Goal: Transaction & Acquisition: Purchase product/service

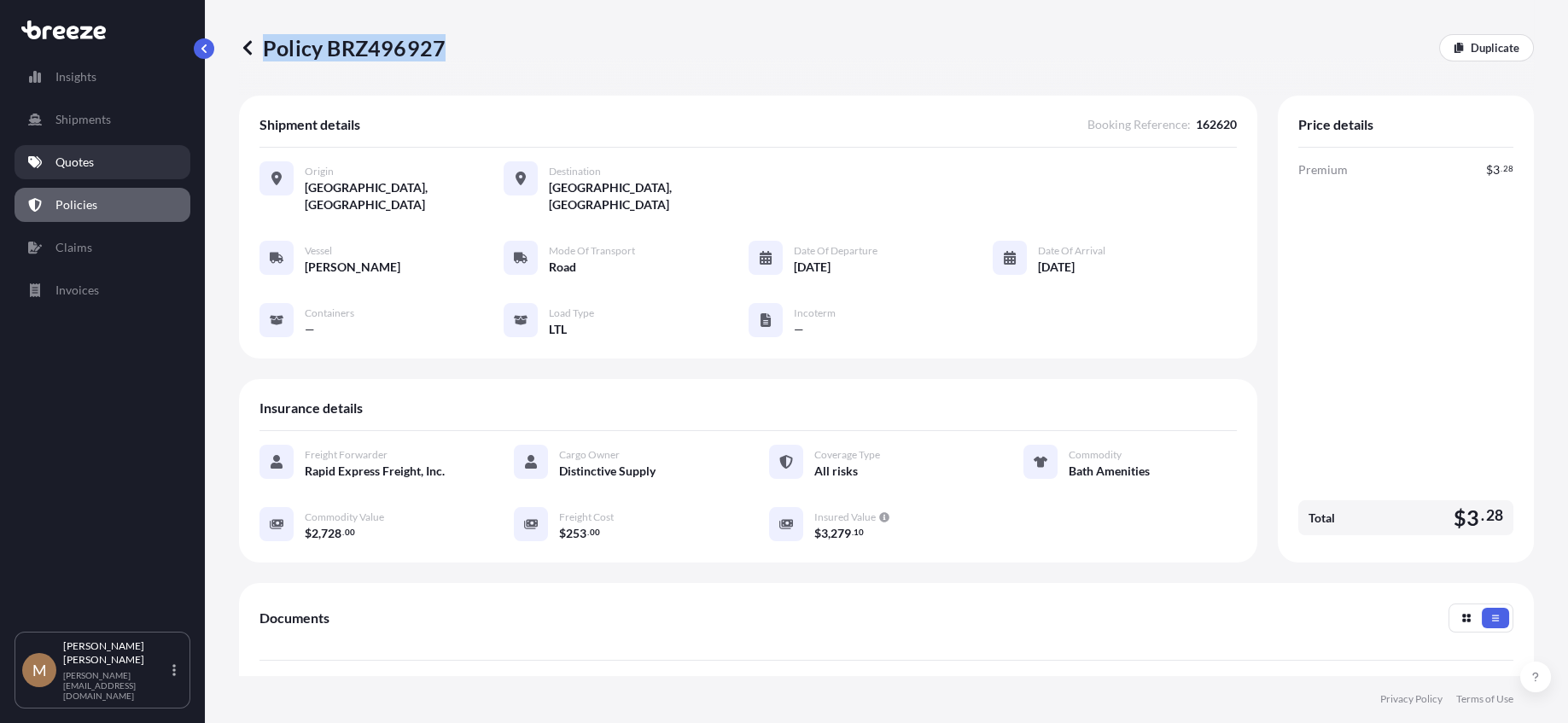
click at [102, 154] on link "Quotes" at bounding box center [103, 162] width 176 height 34
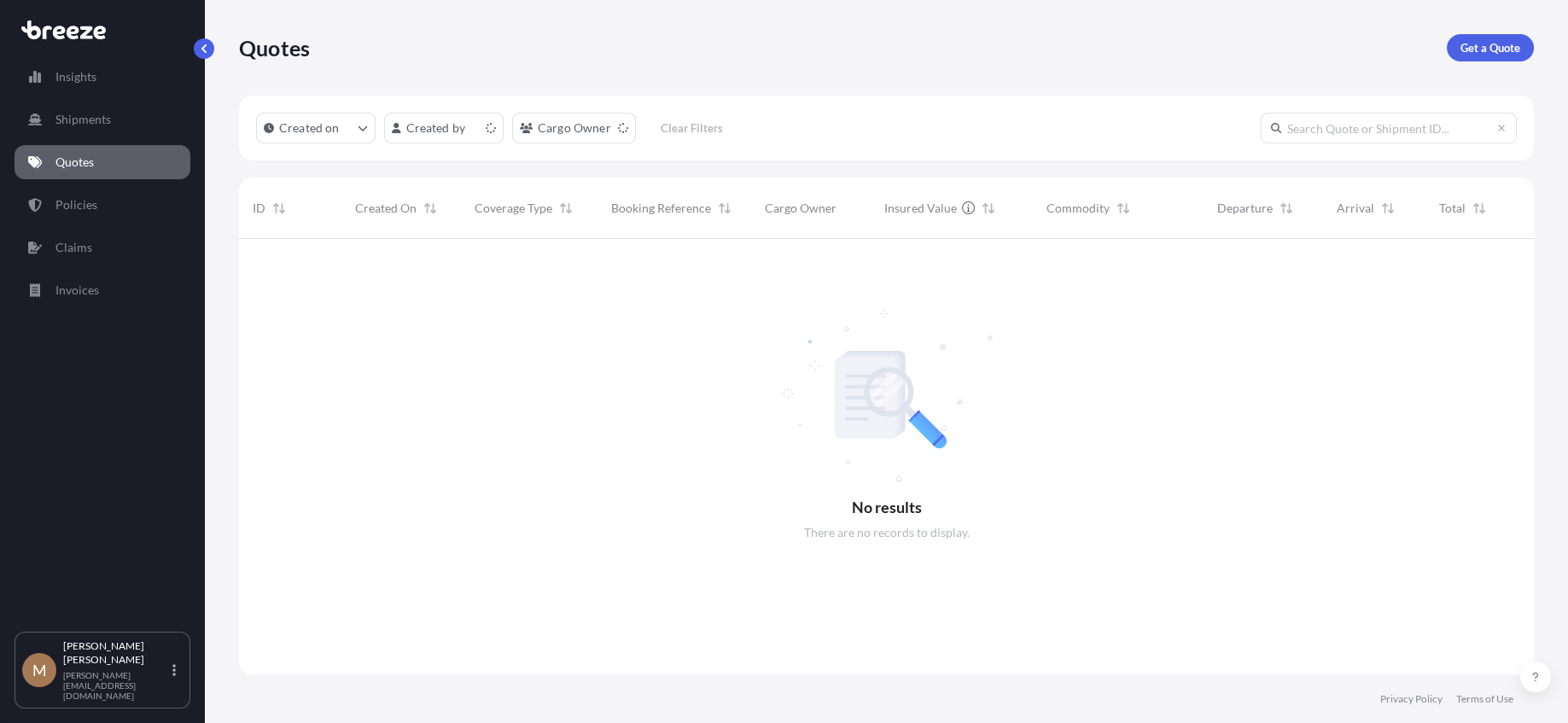
scroll to position [484, 1282]
click at [1479, 45] on p "Get a Quote" at bounding box center [1490, 47] width 60 height 17
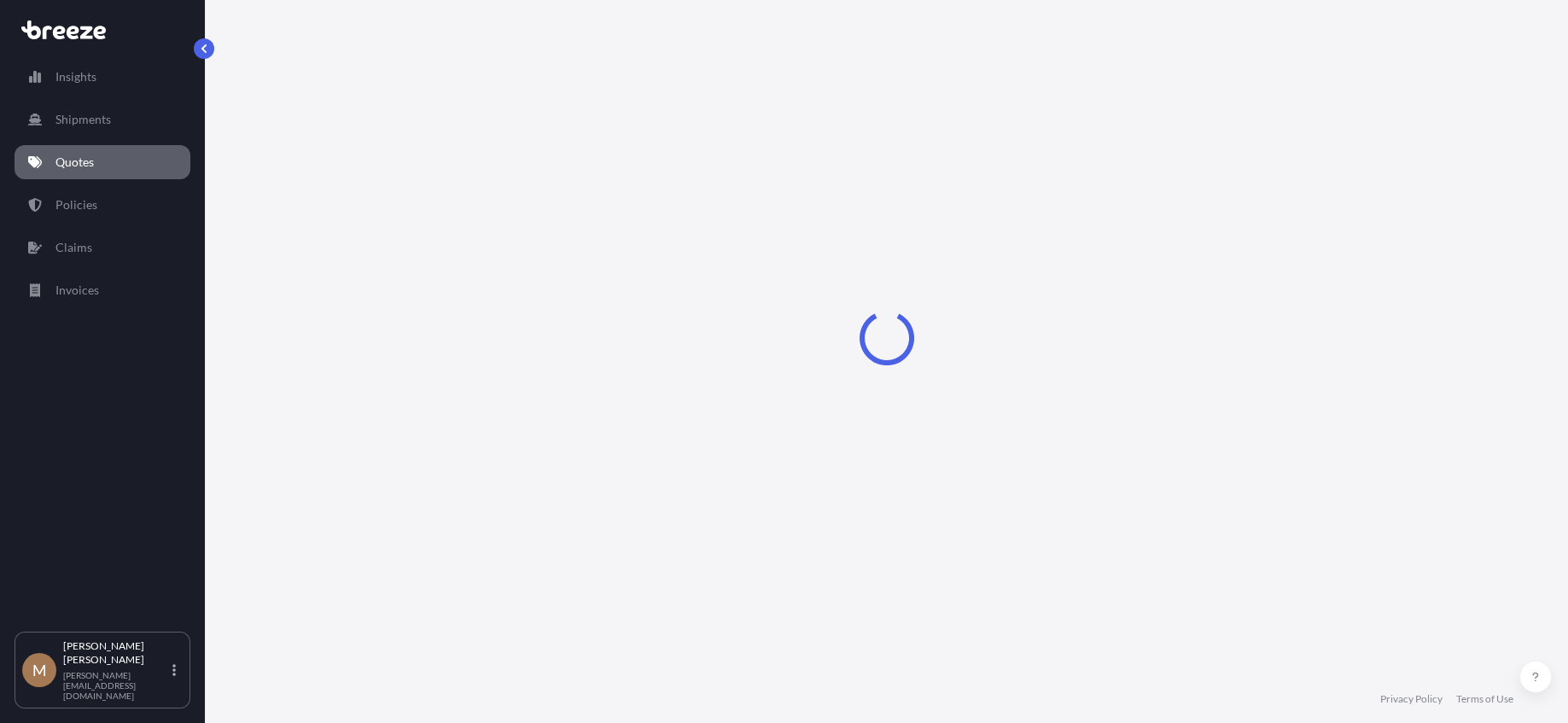
select select "Sea"
select select "1"
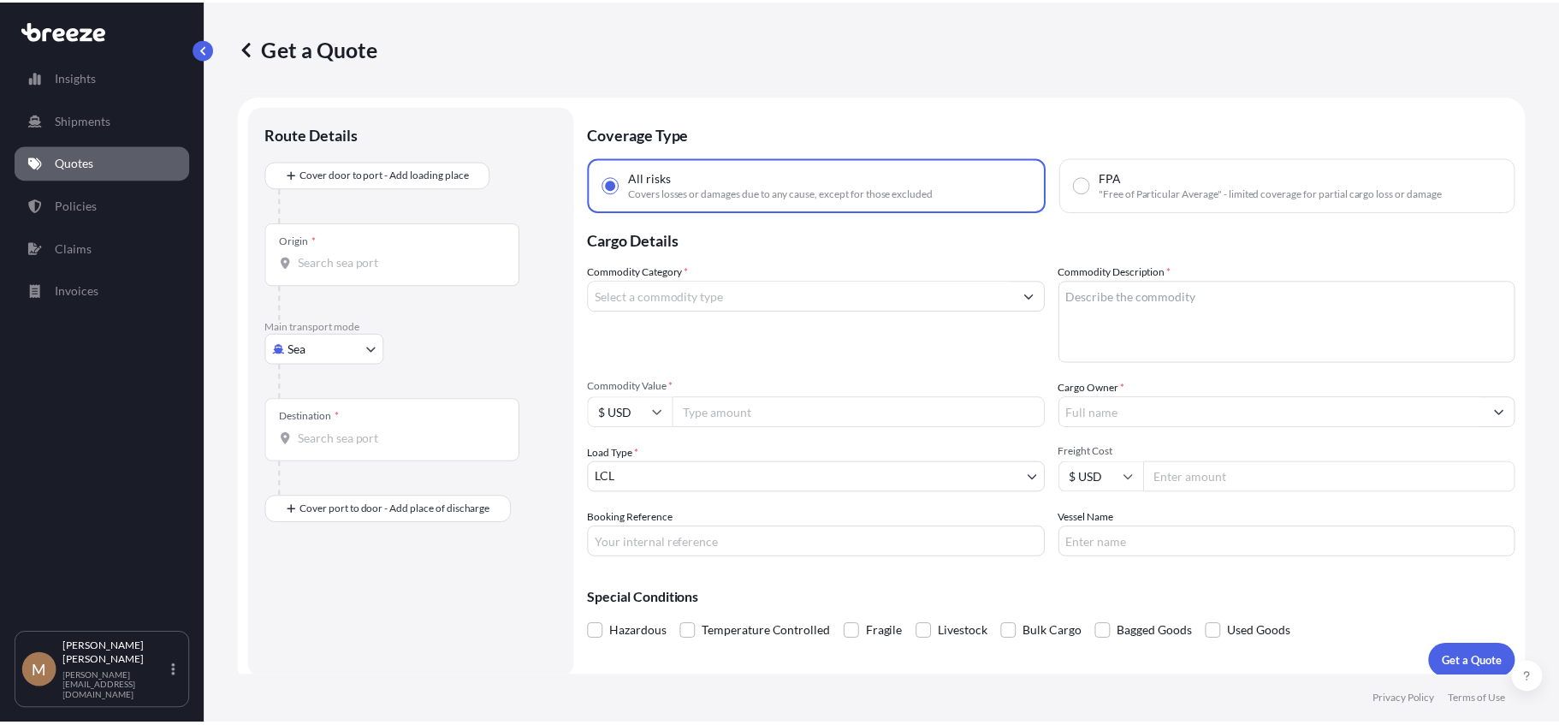
scroll to position [13, 0]
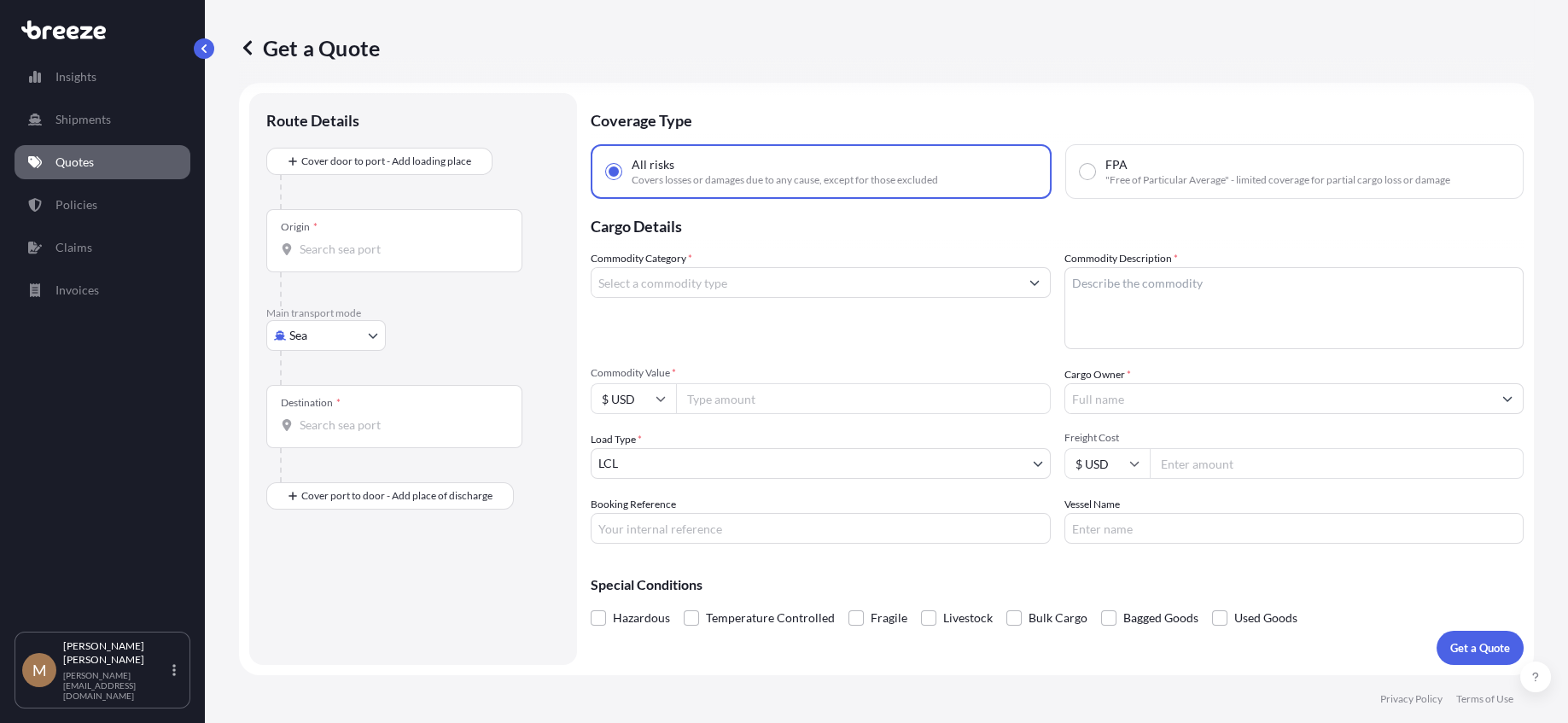
click at [330, 340] on body "Insights Shipments Quotes Policies Claims Invoices M [PERSON_NAME] [PERSON_NAME…" at bounding box center [784, 361] width 1568 height 723
click at [328, 430] on div "Road" at bounding box center [326, 440] width 106 height 31
select select "Road"
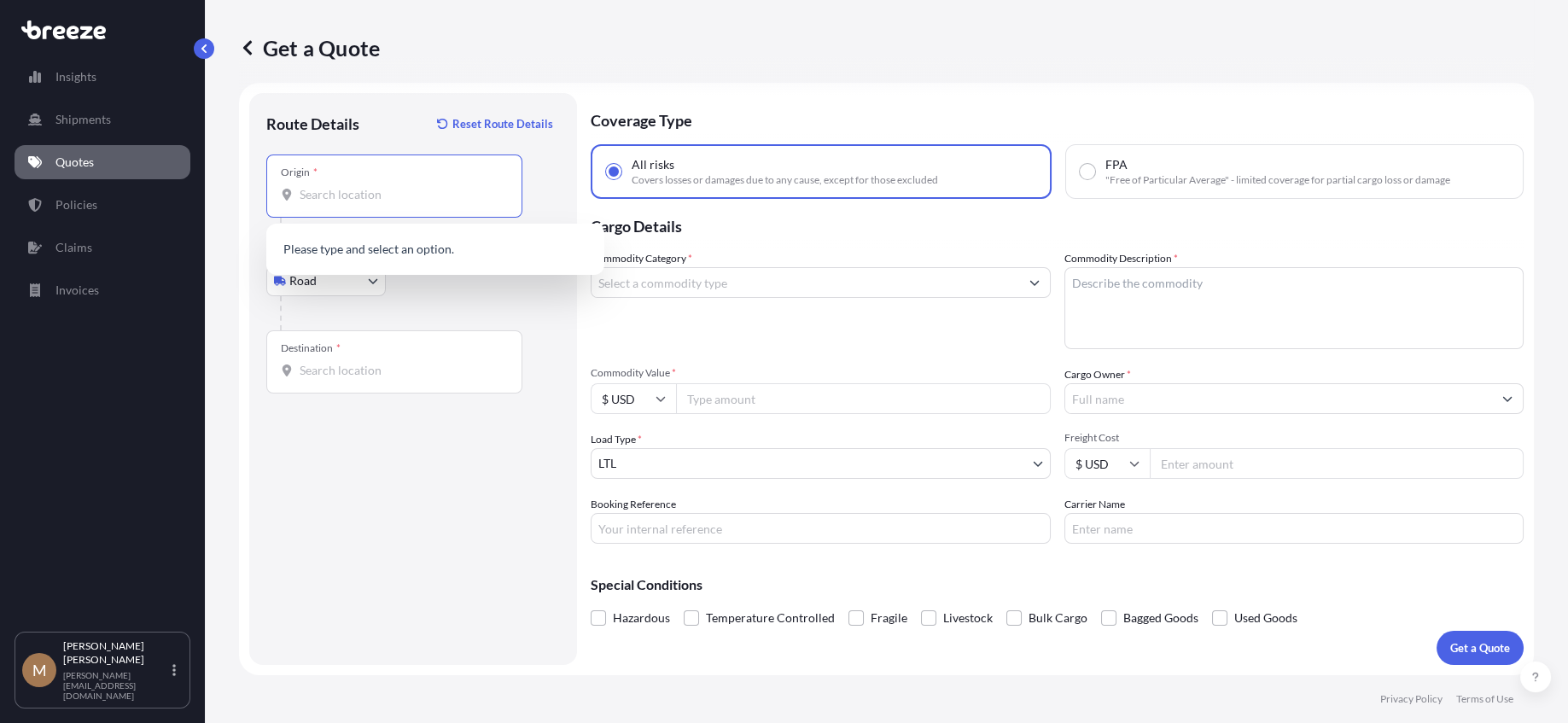
click at [387, 192] on input "Origin *" at bounding box center [400, 194] width 201 height 17
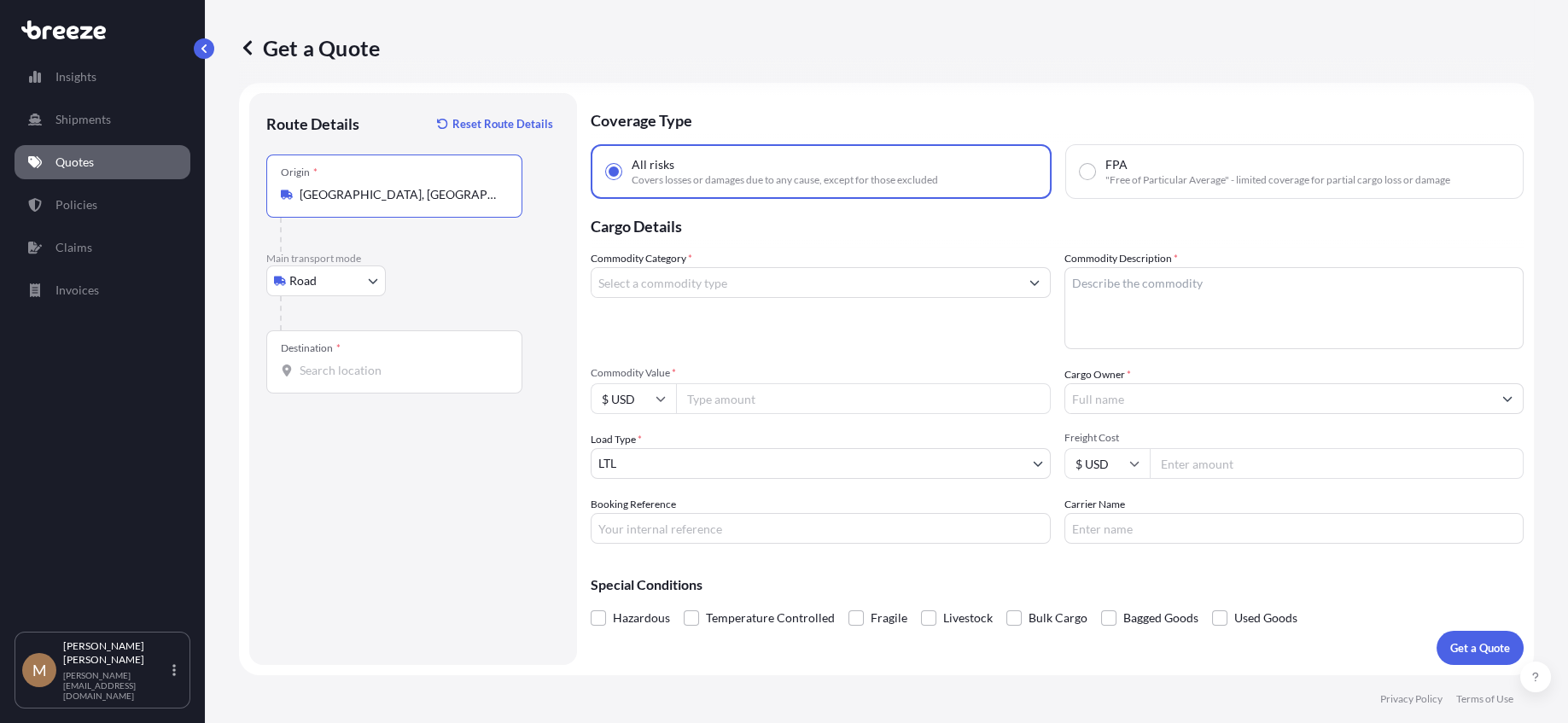
type input "[GEOGRAPHIC_DATA], [GEOGRAPHIC_DATA]"
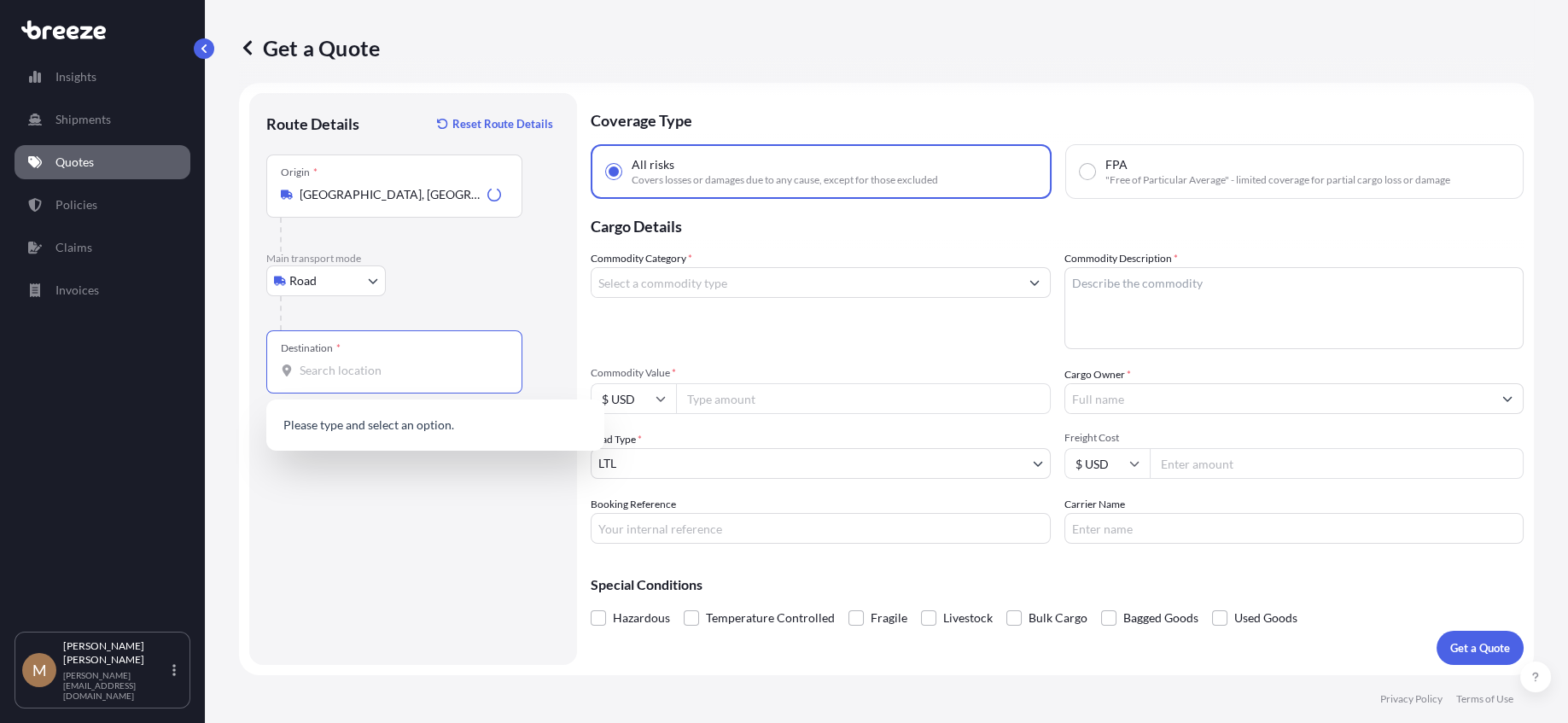
click at [409, 373] on input "Destination *" at bounding box center [400, 370] width 201 height 17
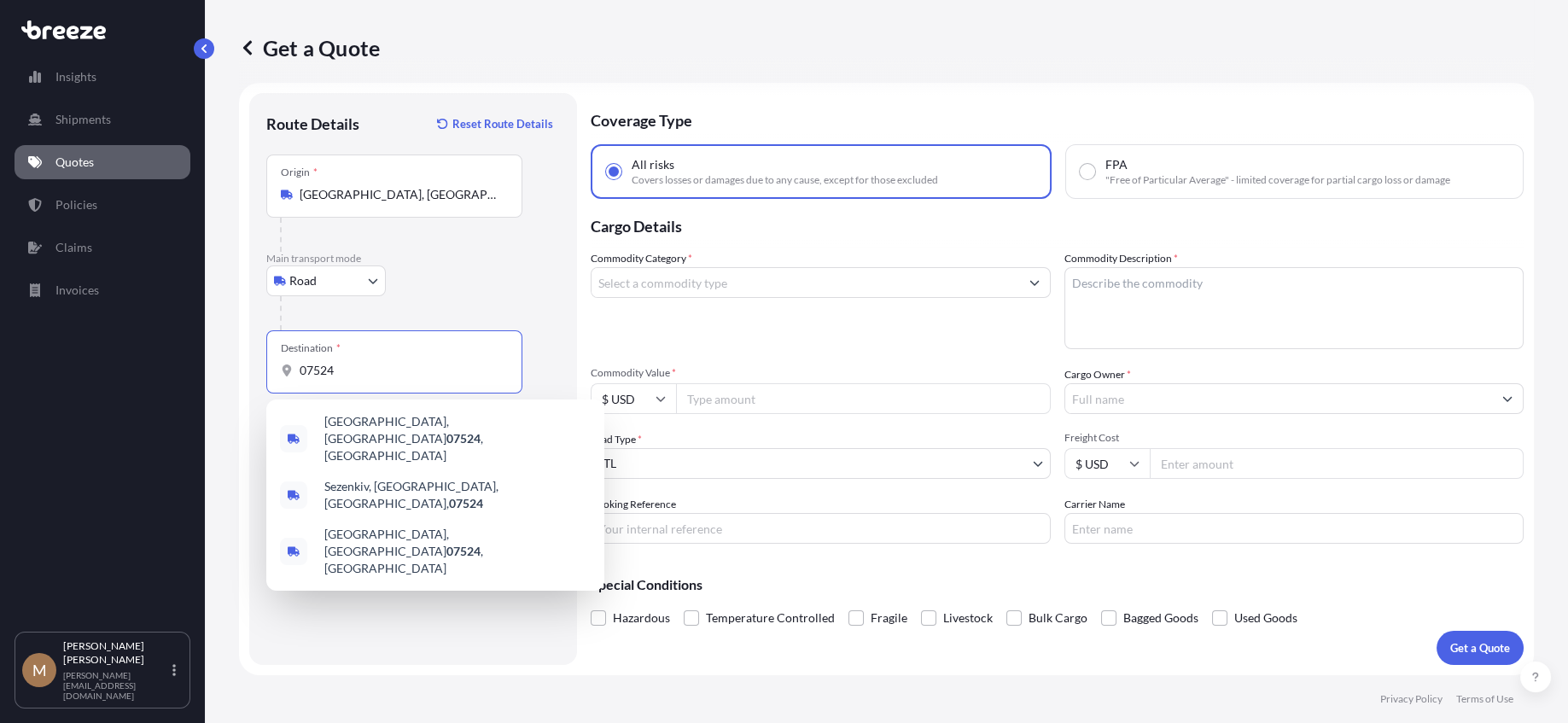
drag, startPoint x: 409, startPoint y: 373, endPoint x: -8, endPoint y: 382, distance: 417.1
click at [0, 382] on html "0 options available. 3 options available. Insights Shipments Quotes Policies Cl…" at bounding box center [784, 361] width 1568 height 723
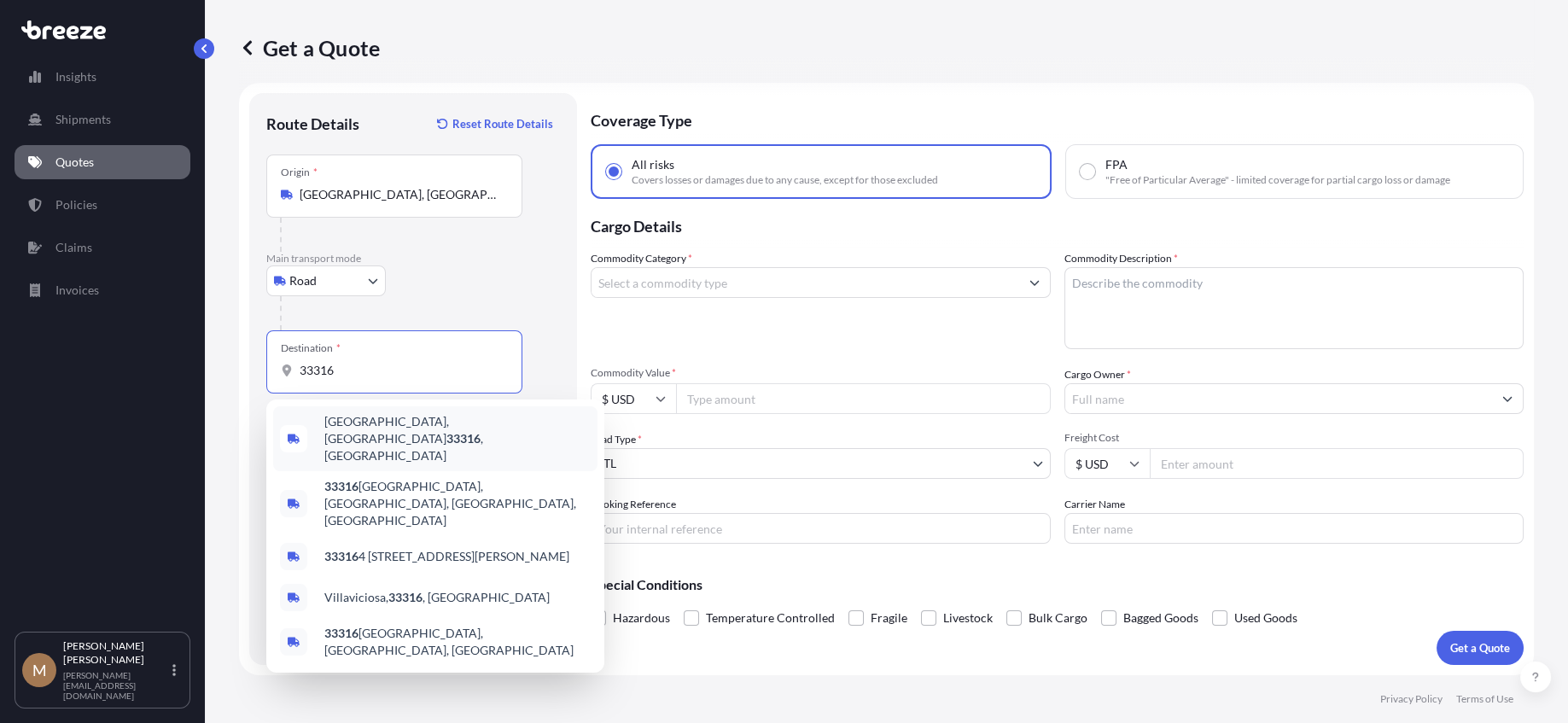
click at [376, 435] on div "[GEOGRAPHIC_DATA] , [GEOGRAPHIC_DATA]" at bounding box center [435, 438] width 324 height 65
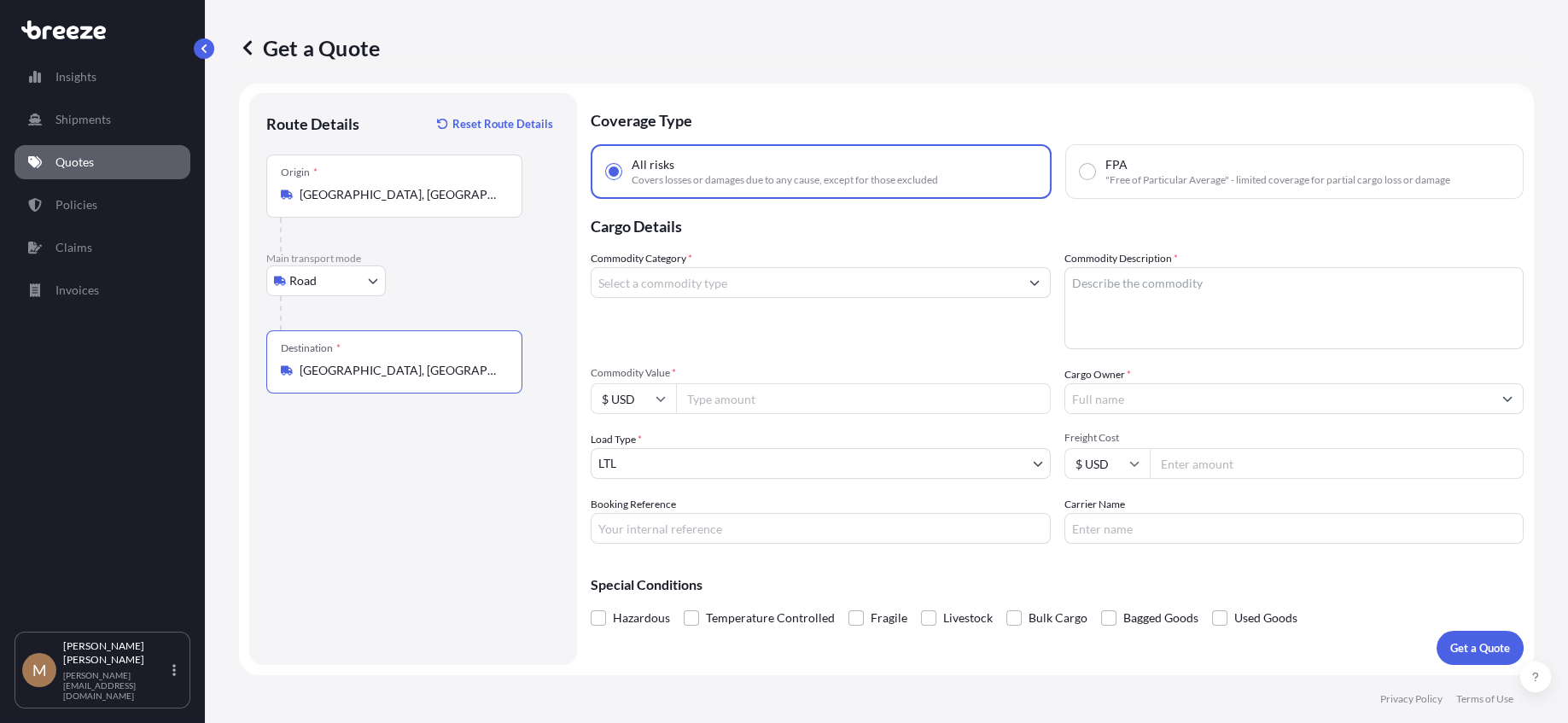
type input "[GEOGRAPHIC_DATA], [GEOGRAPHIC_DATA]"
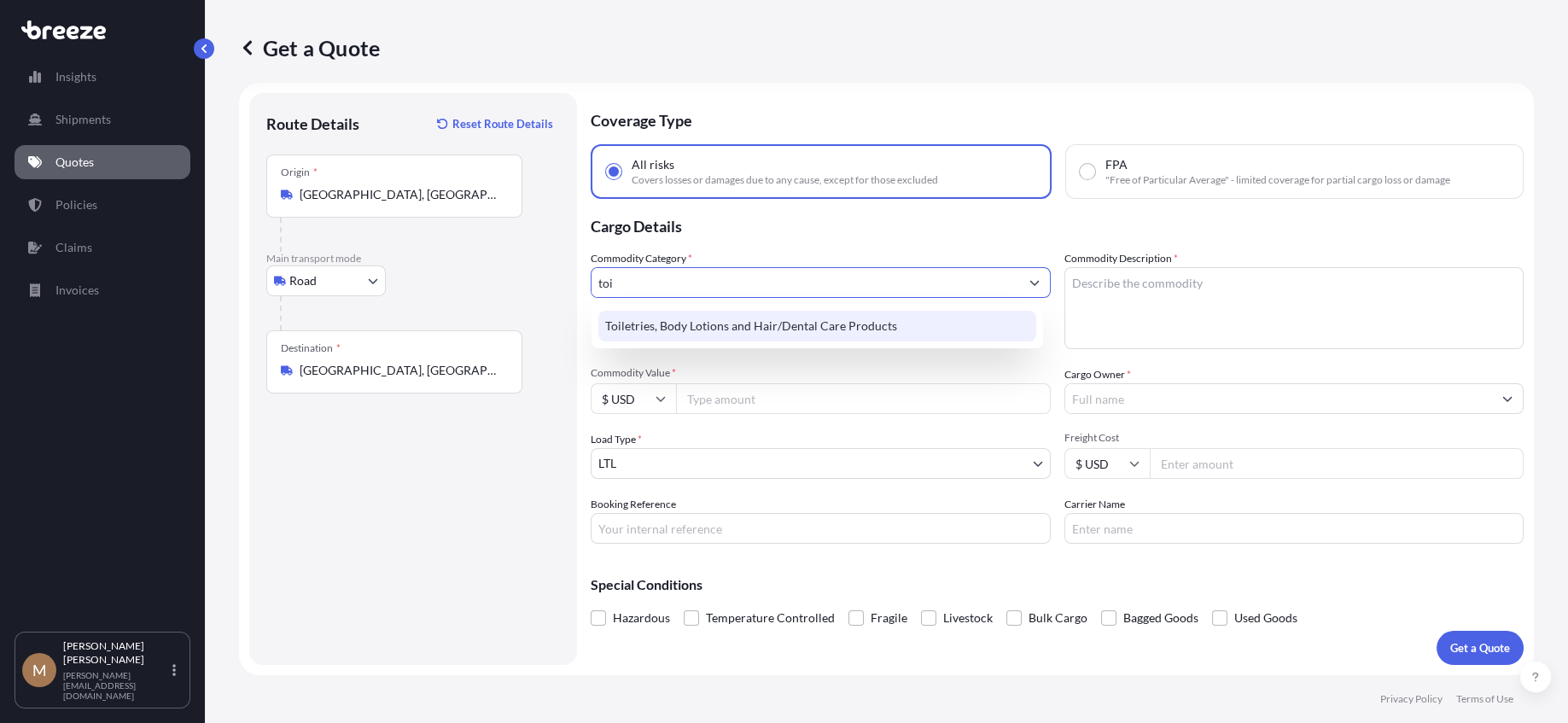
type input "Toiletries, Body Lotions and Hair/Dental Care Products"
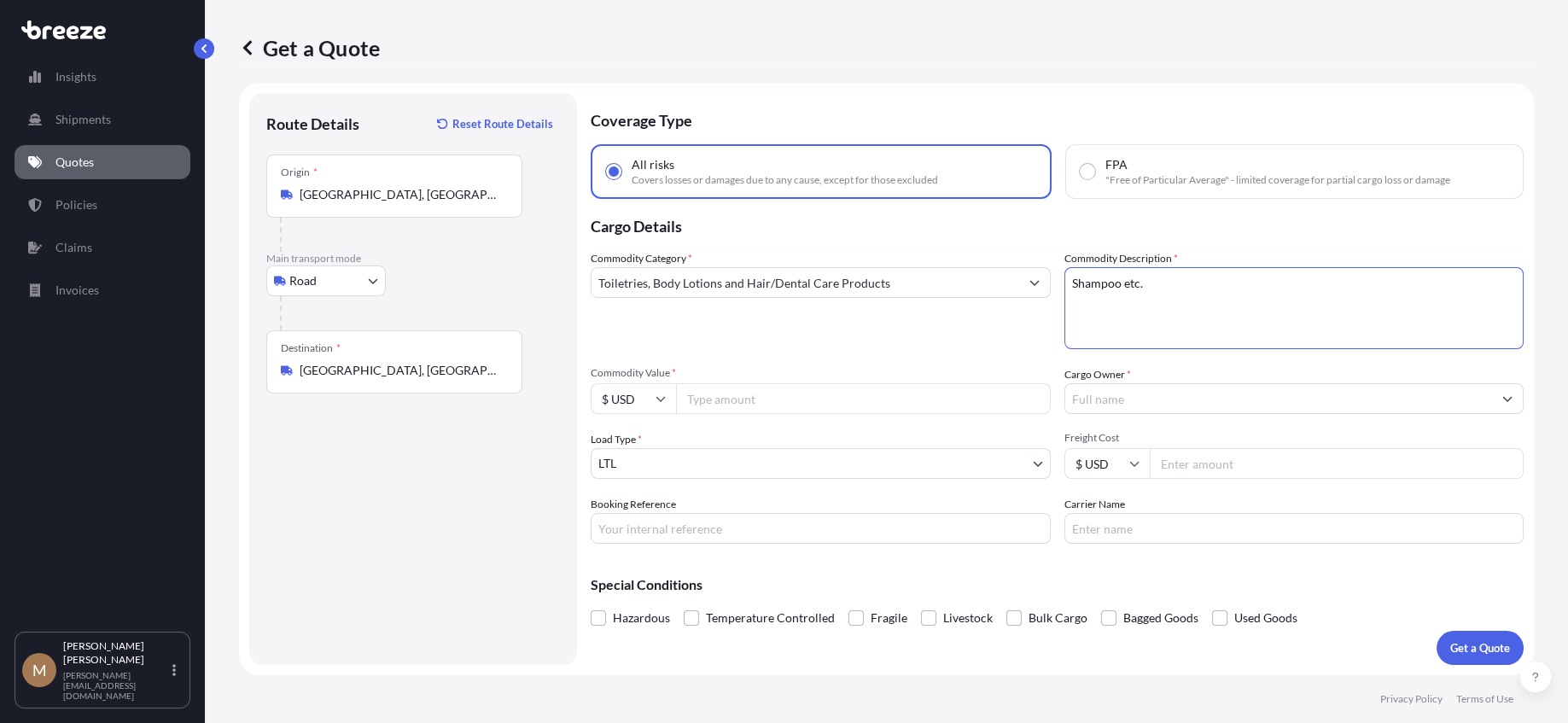
type textarea "Shampoo etc."
type input "8700"
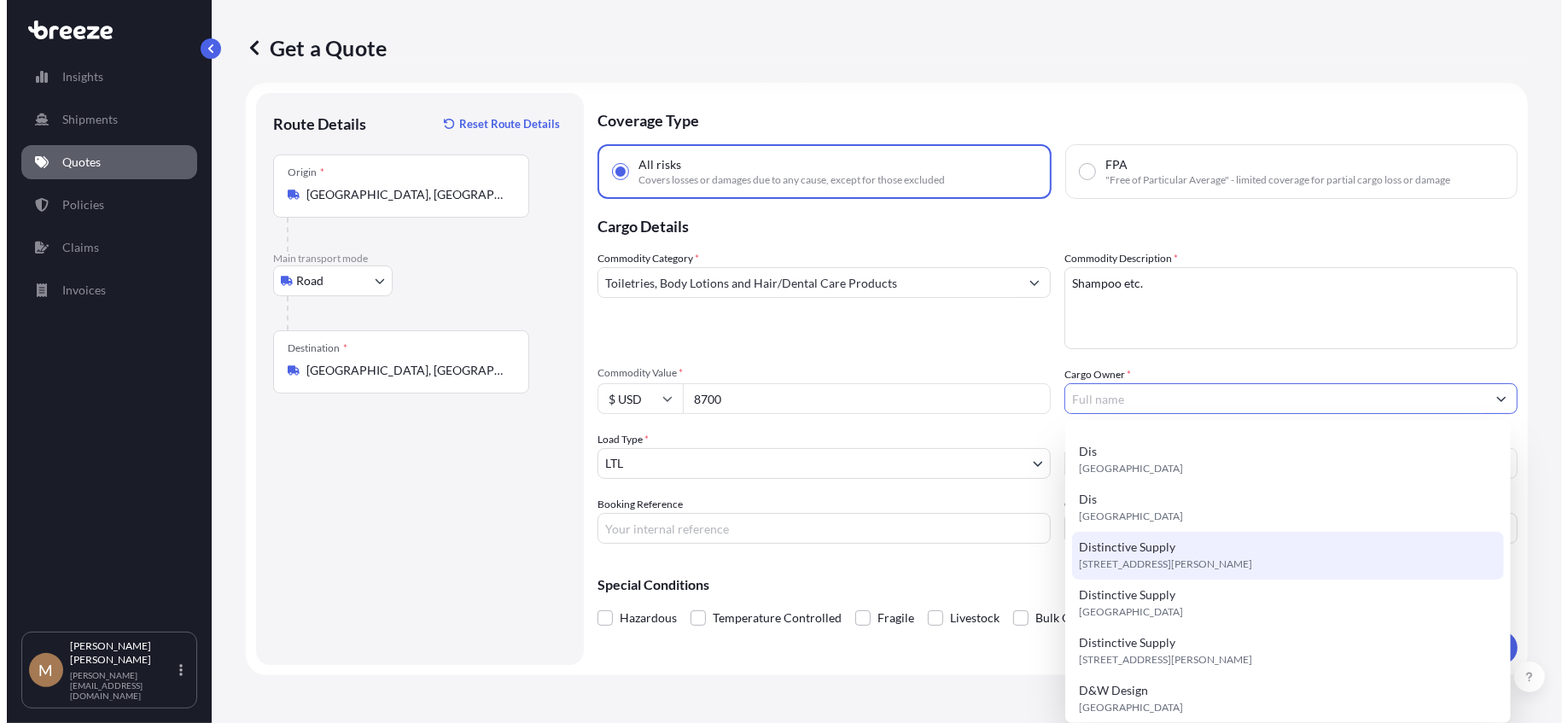
scroll to position [171, 0]
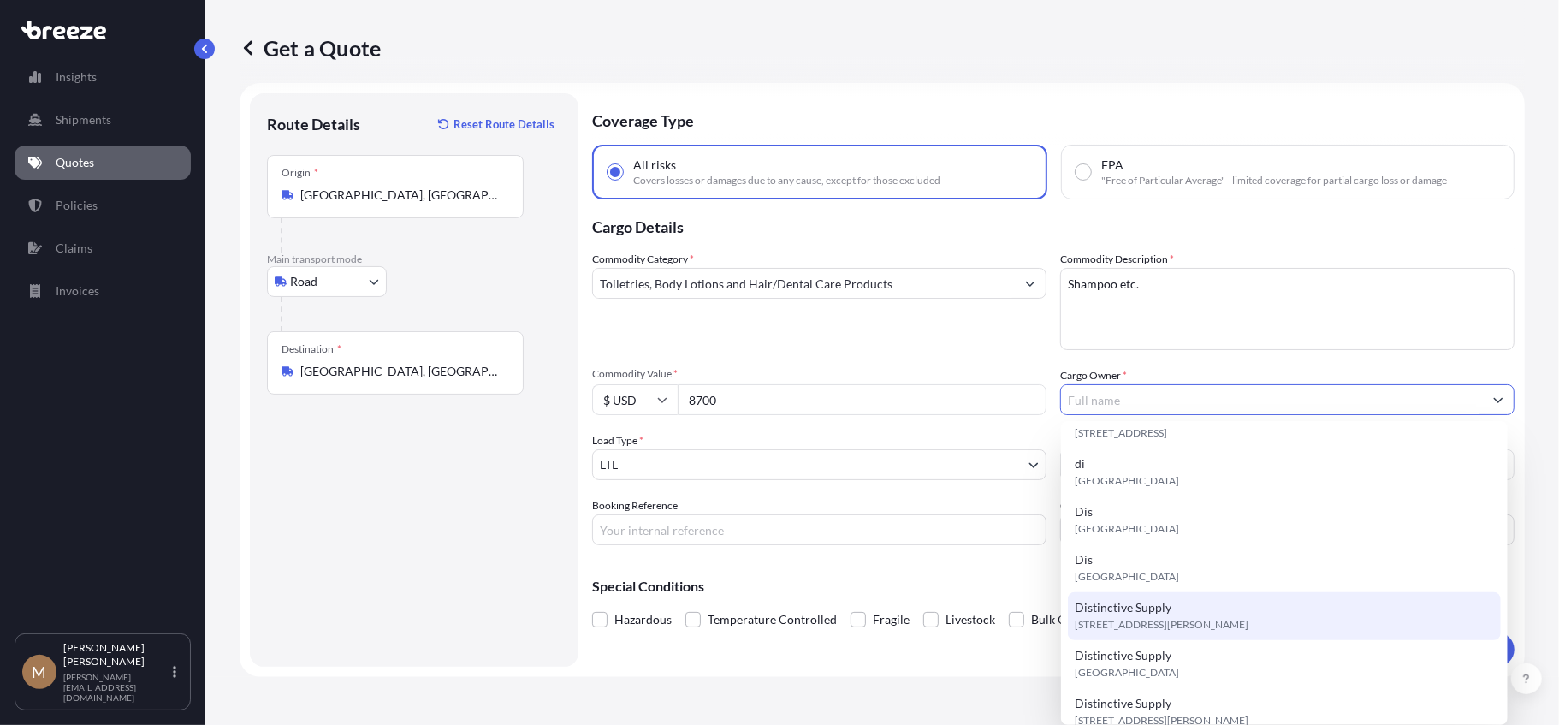
click at [1256, 609] on div "Distinctive Supply [STREET_ADDRESS][PERSON_NAME]" at bounding box center [1284, 616] width 433 height 48
type input "Distinctive Supply"
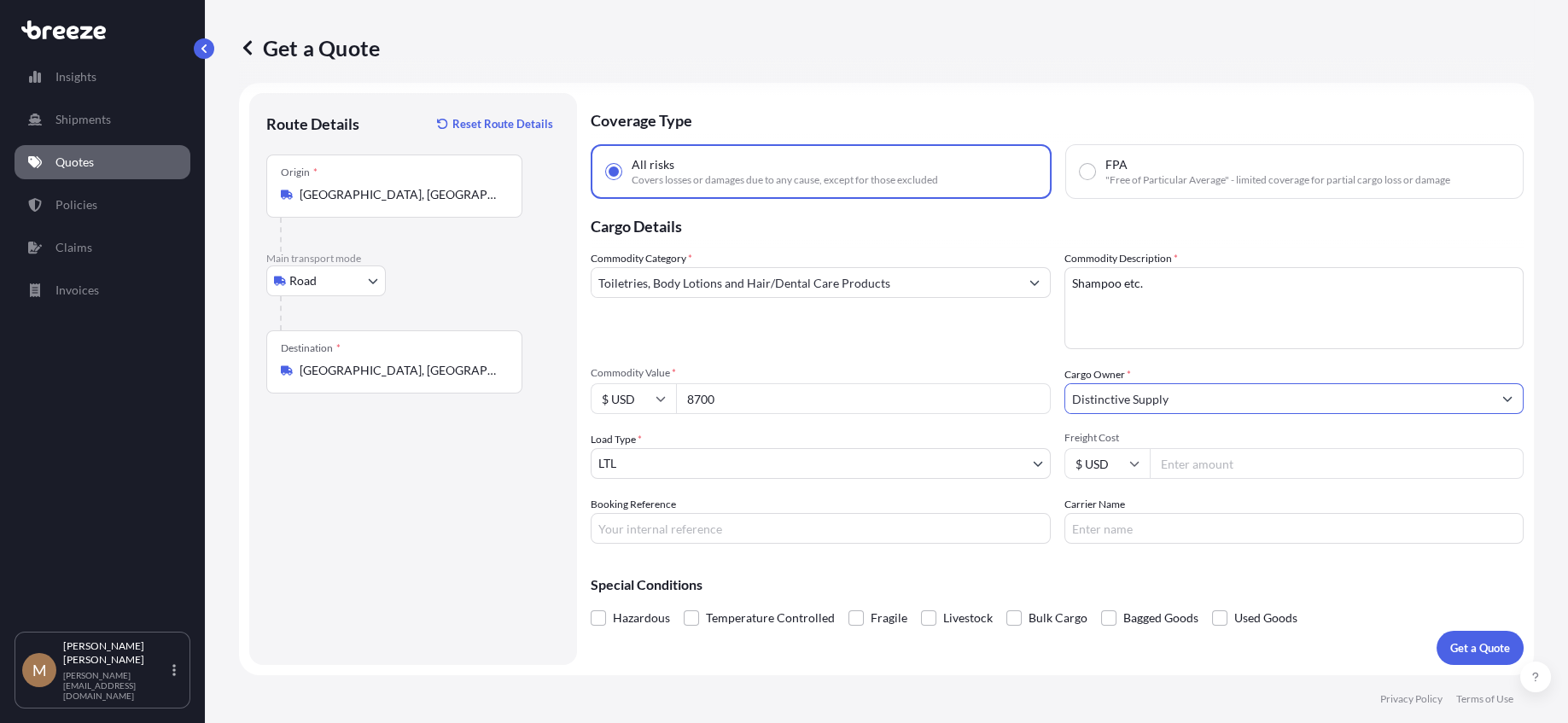
click at [1183, 463] on input "Freight Cost" at bounding box center [1338, 463] width 375 height 31
click at [1205, 465] on input "Freight Cost" at bounding box center [1338, 463] width 375 height 31
type input "215"
type input "162654"
click at [1203, 529] on input "2 Day Transport" at bounding box center [1294, 528] width 460 height 31
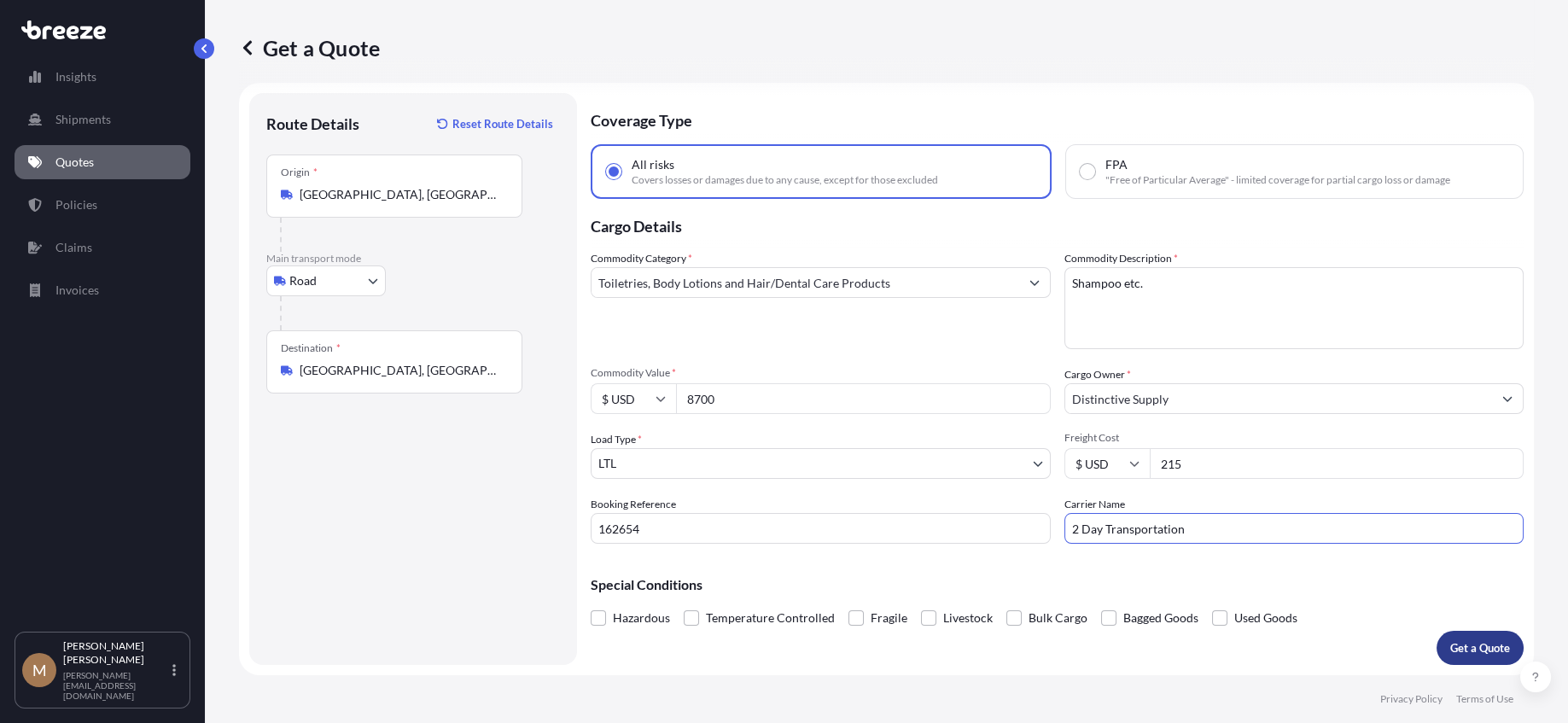
type input "2 Day Transportation"
click at [1470, 646] on p "Get a Quote" at bounding box center [1480, 647] width 60 height 17
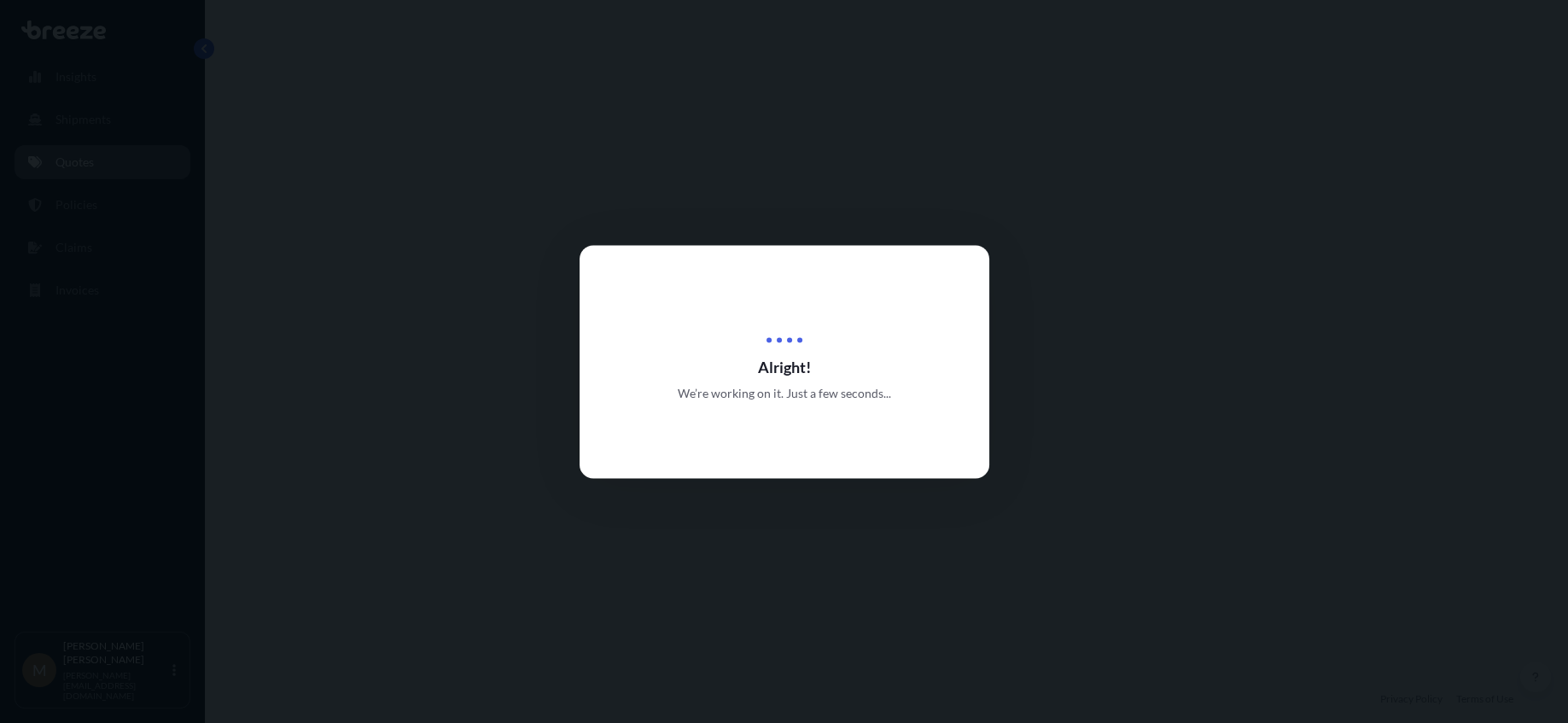
select select "Road"
select select "1"
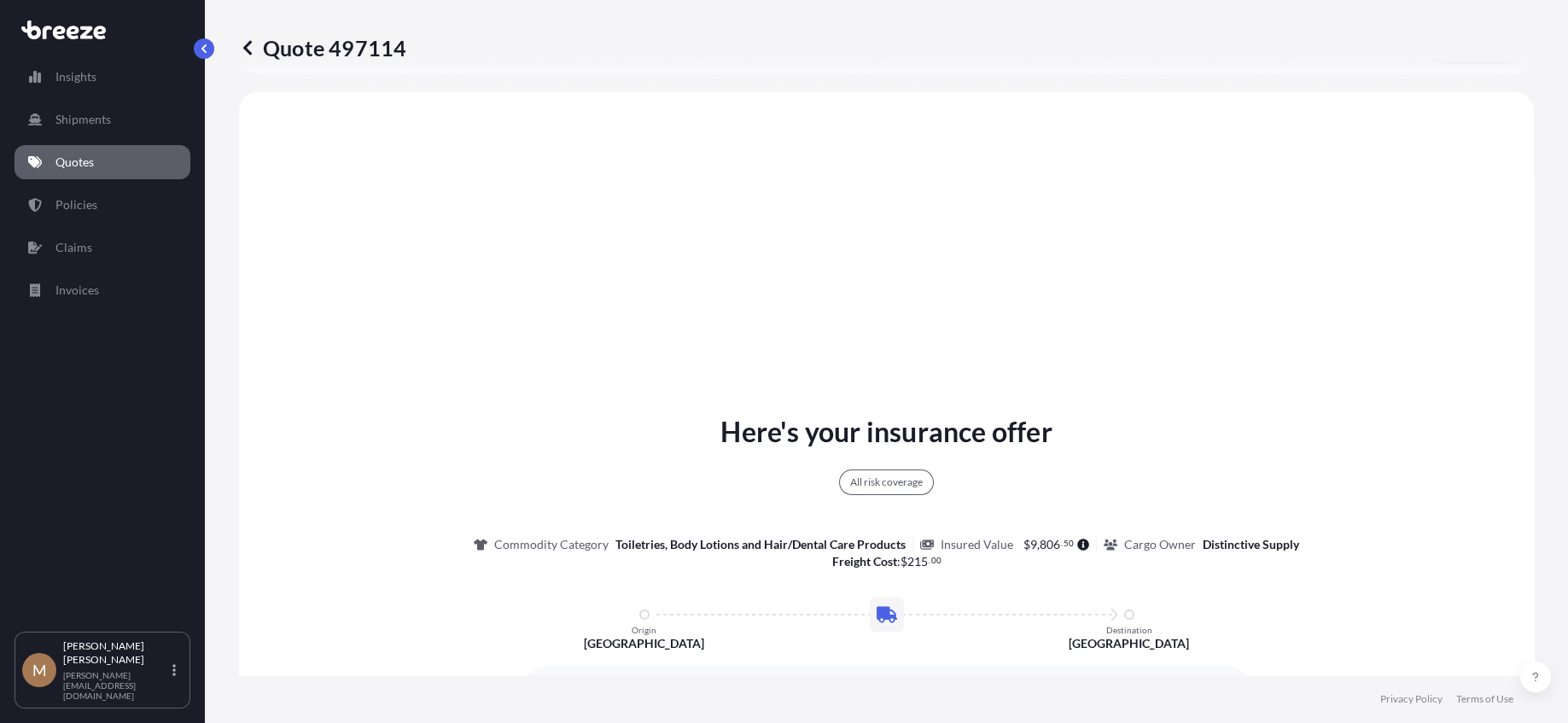
scroll to position [619, 0]
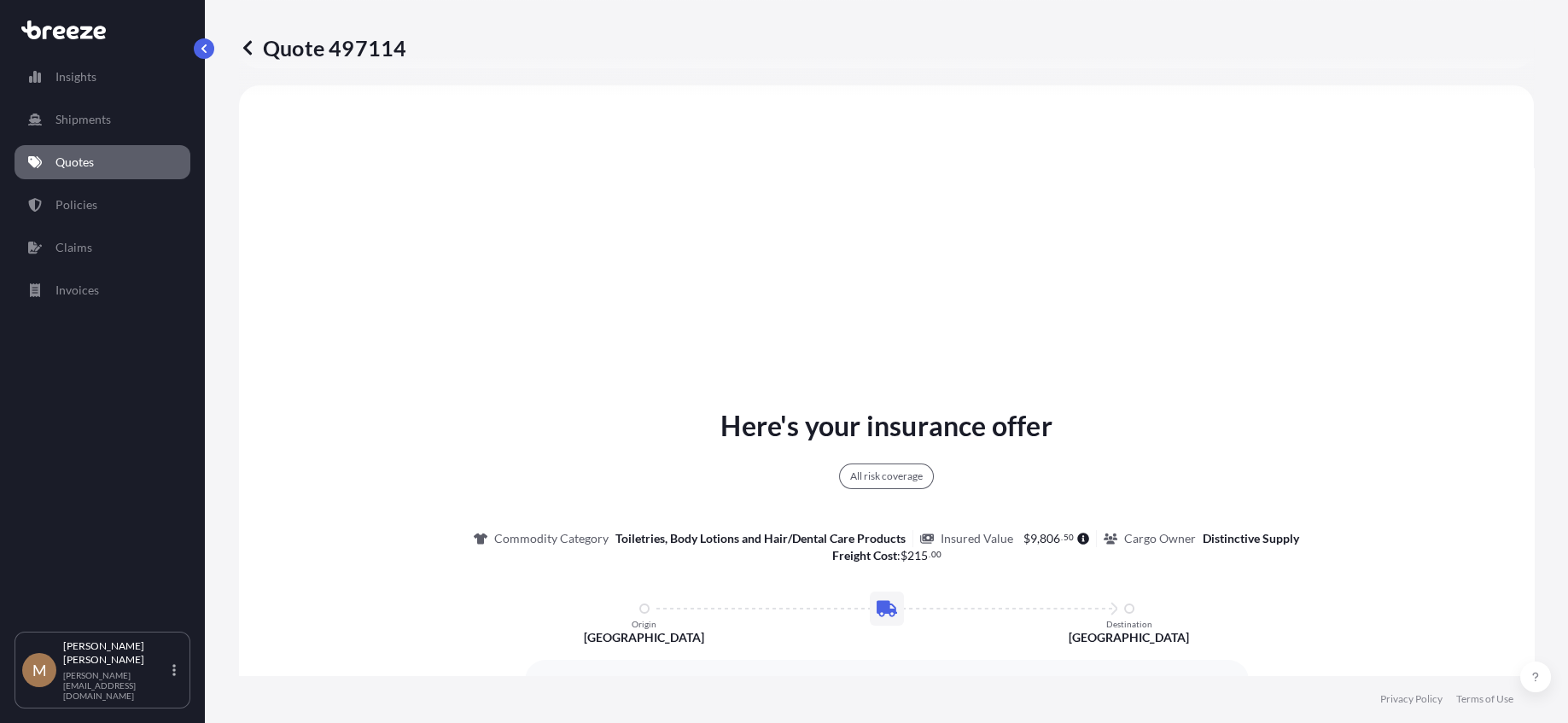
click at [281, 47] on p "Quote 497114" at bounding box center [323, 47] width 168 height 27
drag, startPoint x: 281, startPoint y: 47, endPoint x: 336, endPoint y: 46, distance: 55.0
click at [336, 46] on p "Quote 497114" at bounding box center [323, 47] width 168 height 27
copy p "Quote 497114"
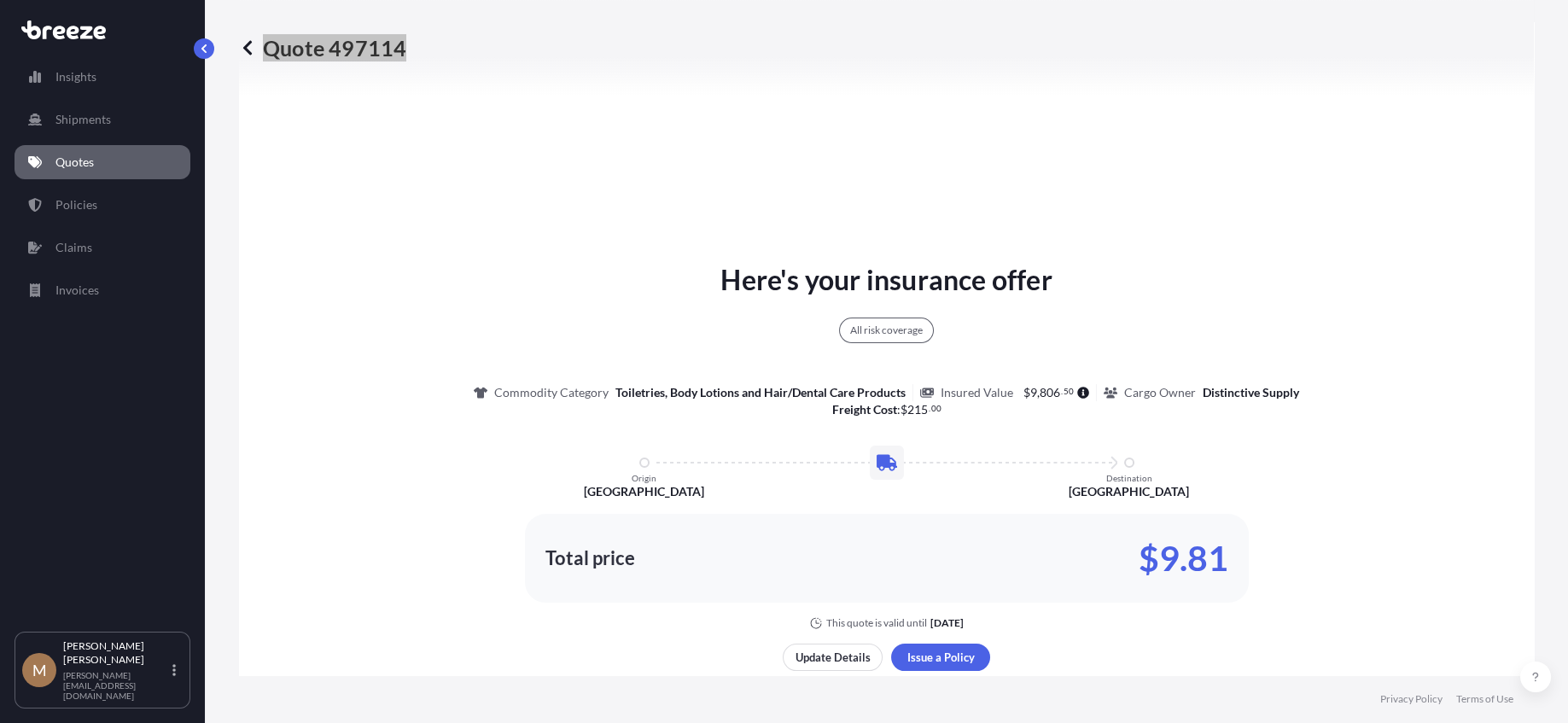
scroll to position [790, 0]
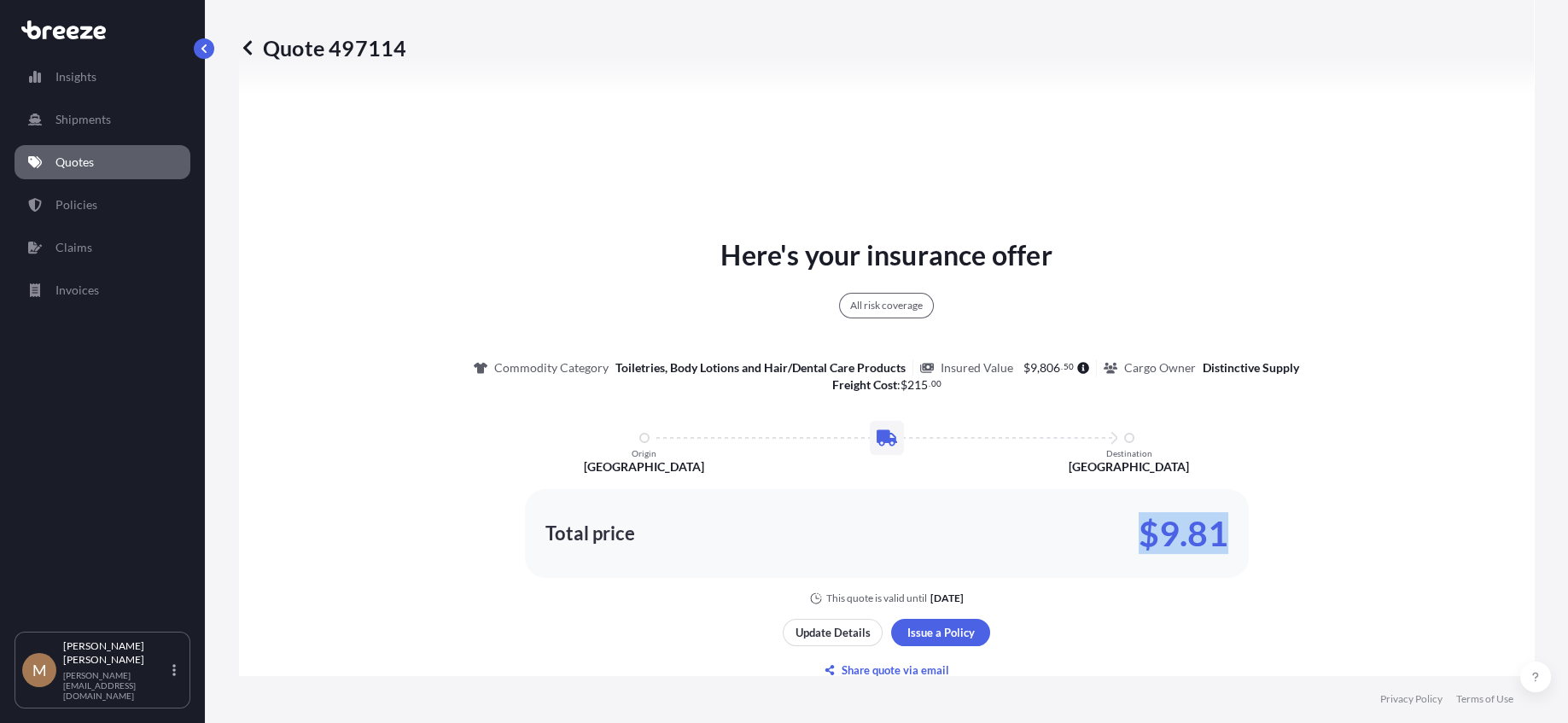
drag, startPoint x: 1131, startPoint y: 524, endPoint x: 1216, endPoint y: 527, distance: 85.1
click at [1216, 527] on div "Total price $9.81" at bounding box center [887, 533] width 683 height 27
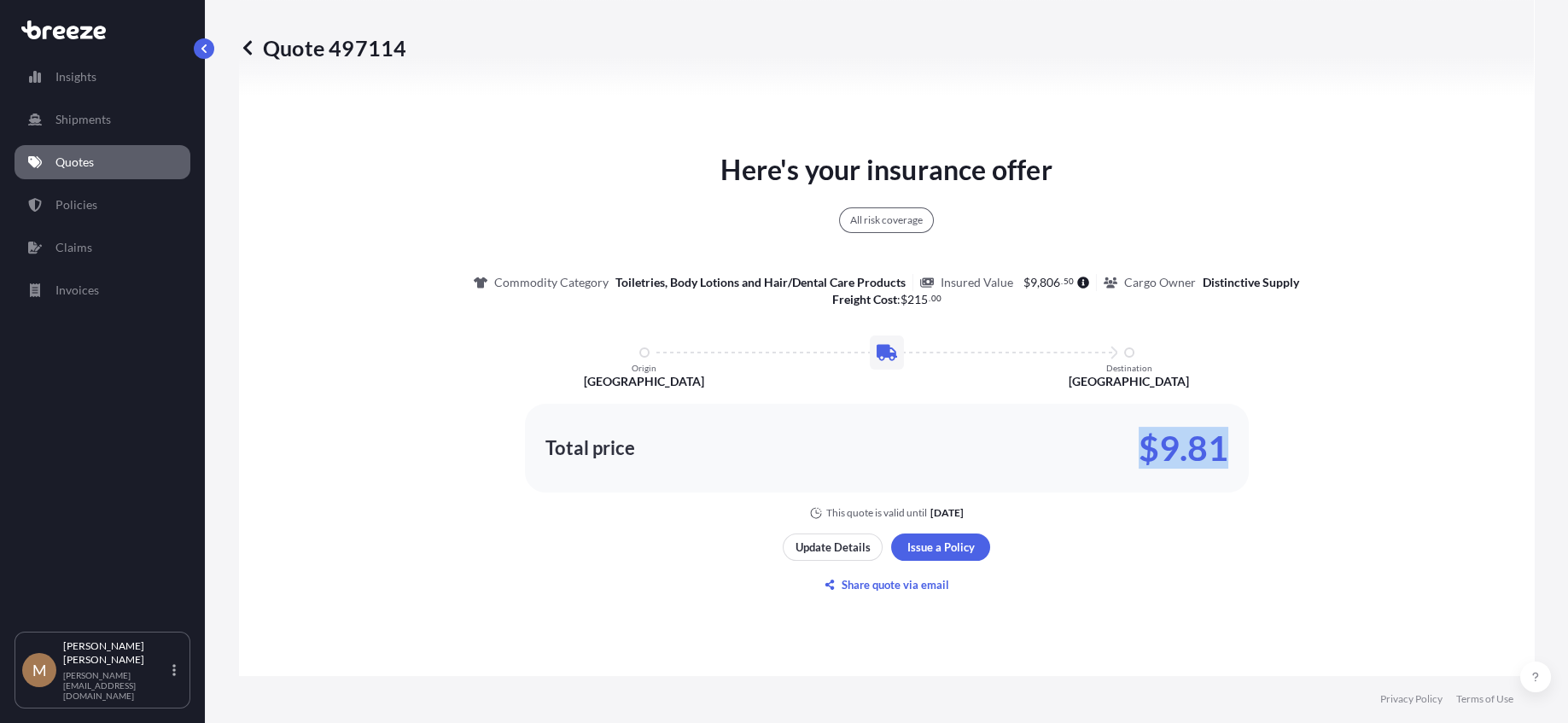
copy p "$9.81"
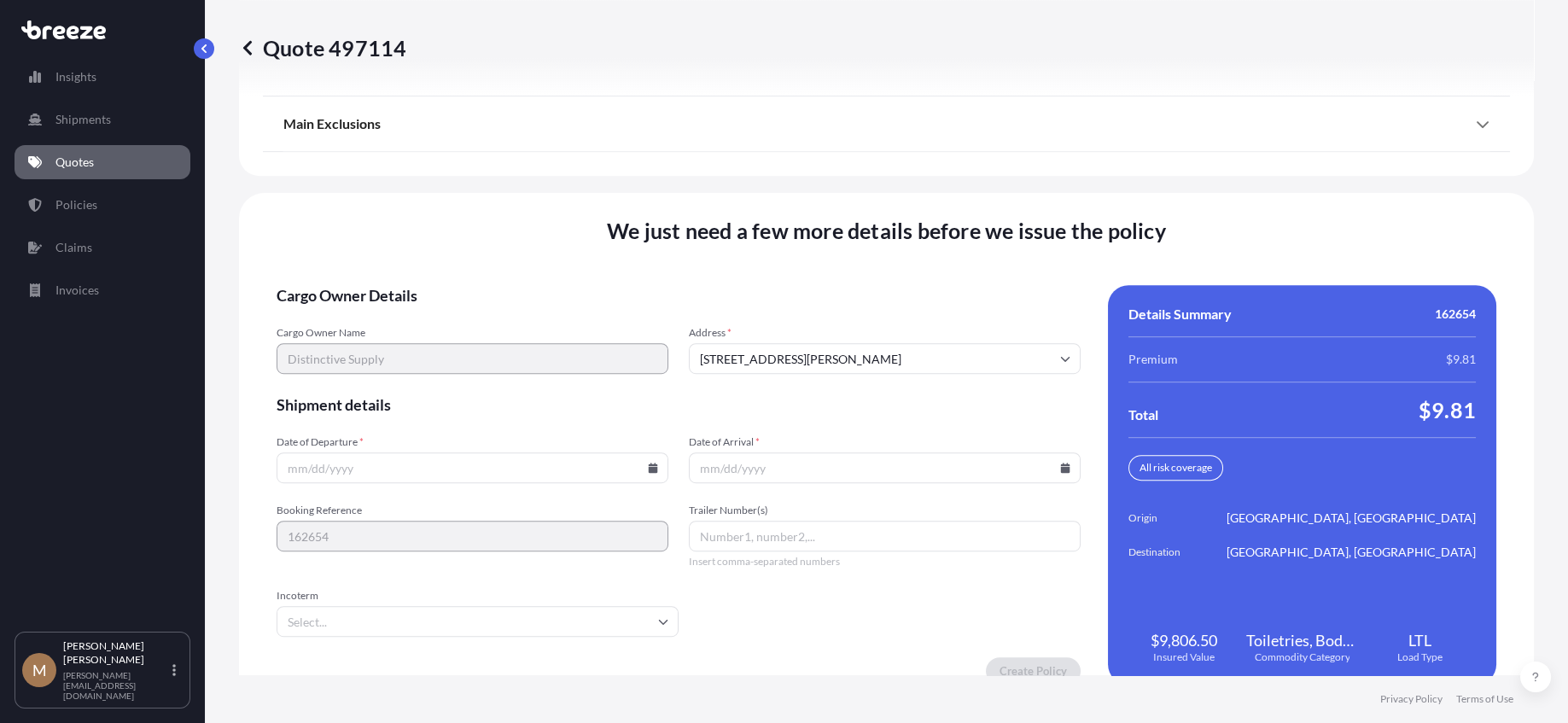
scroll to position [2257, 0]
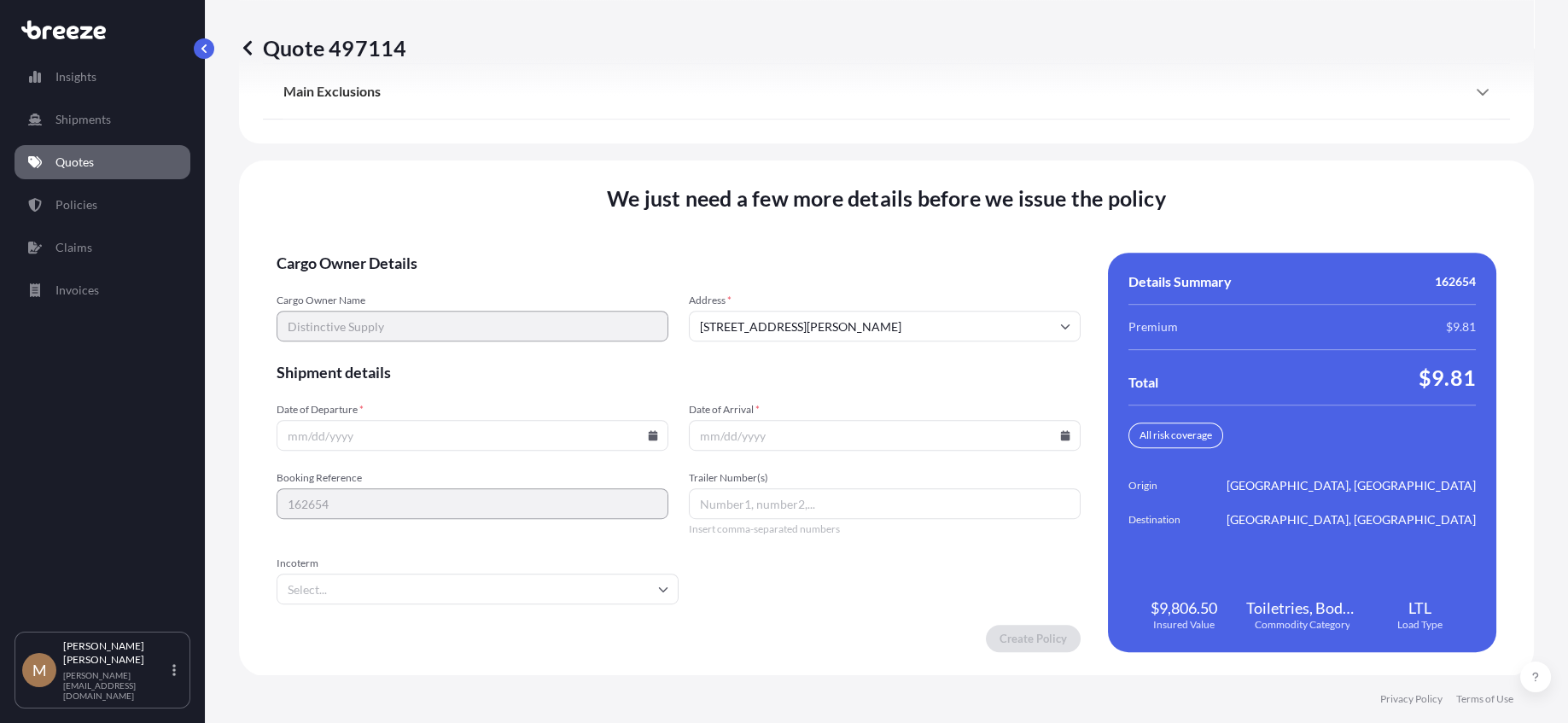
click at [648, 431] on icon at bounding box center [652, 435] width 9 height 10
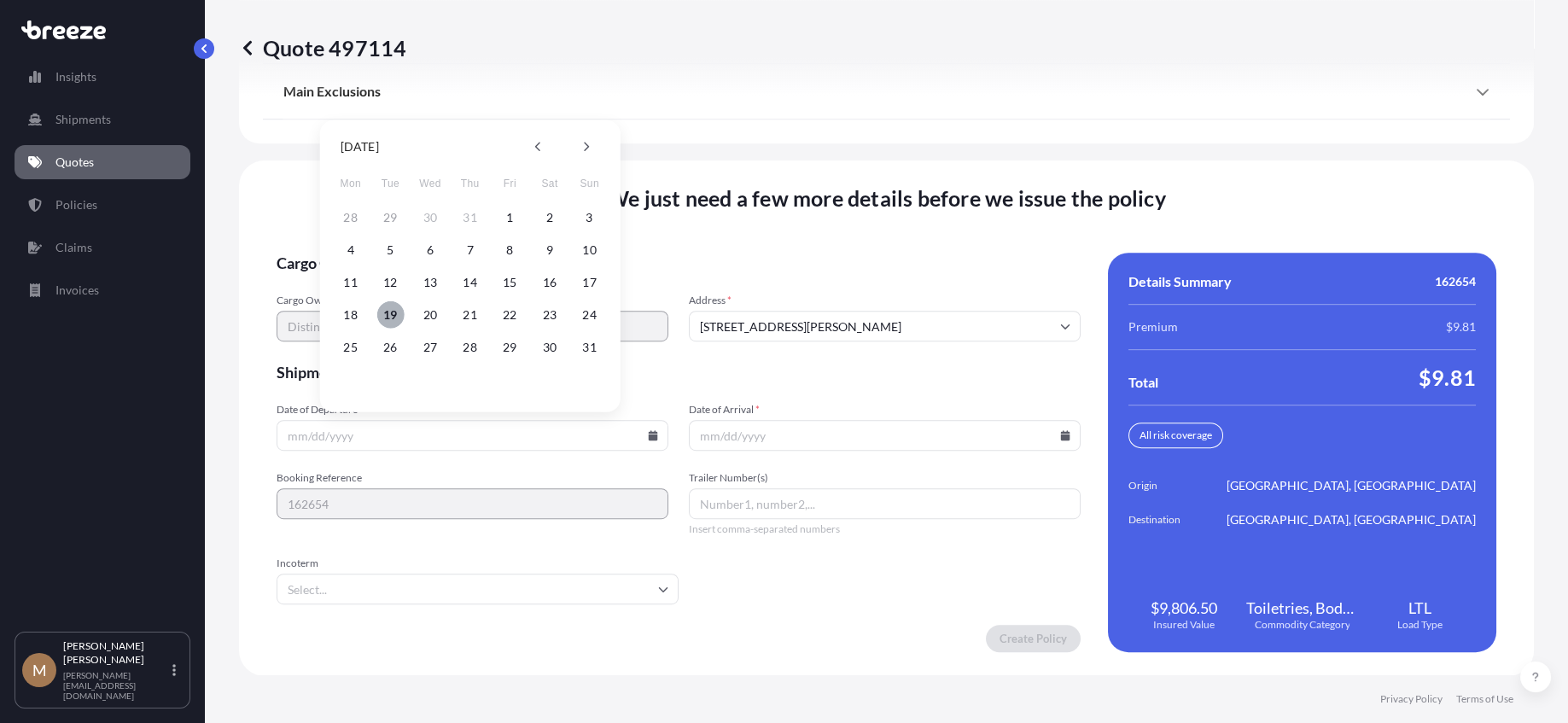
click at [388, 312] on button "19" at bounding box center [389, 314] width 27 height 27
type input "[DATE]"
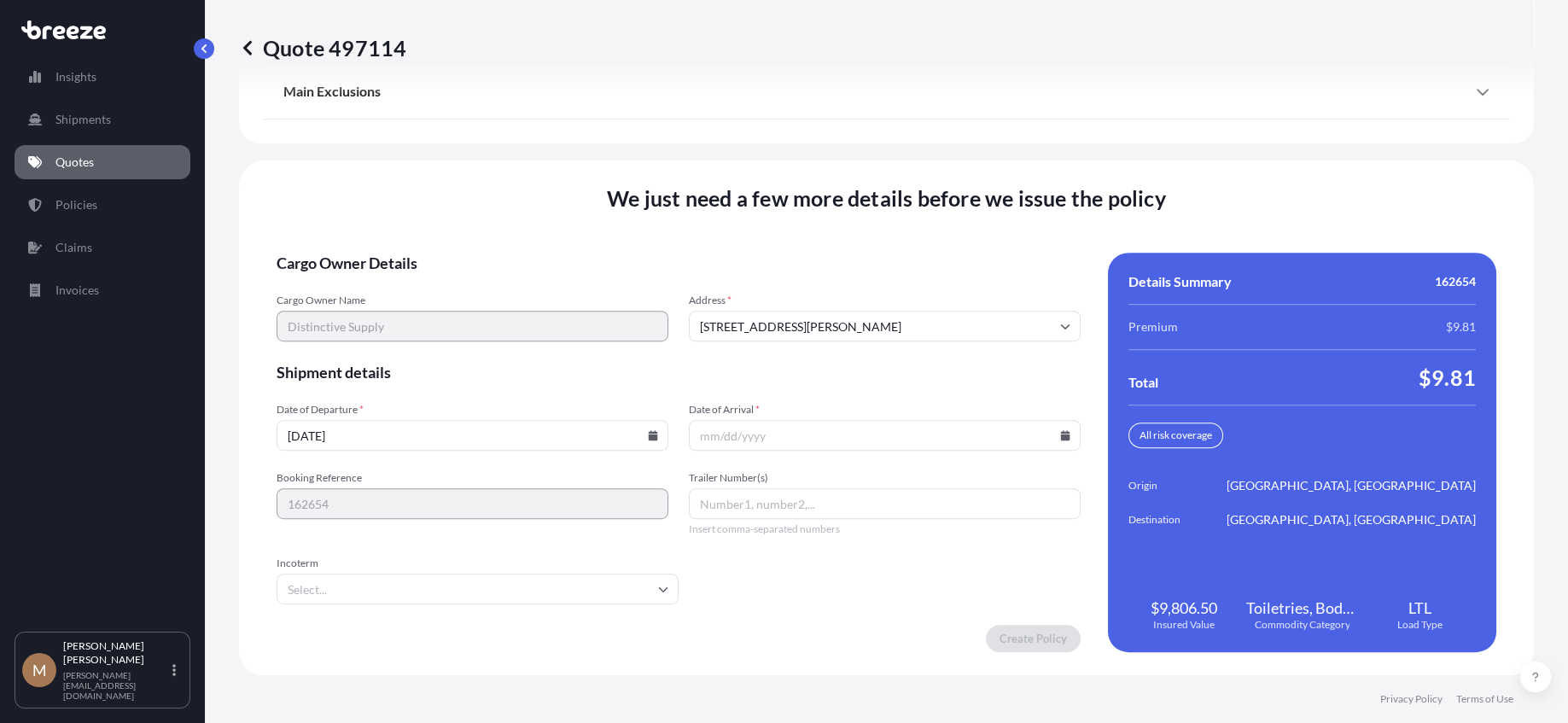
click at [1061, 437] on icon at bounding box center [1065, 435] width 9 height 10
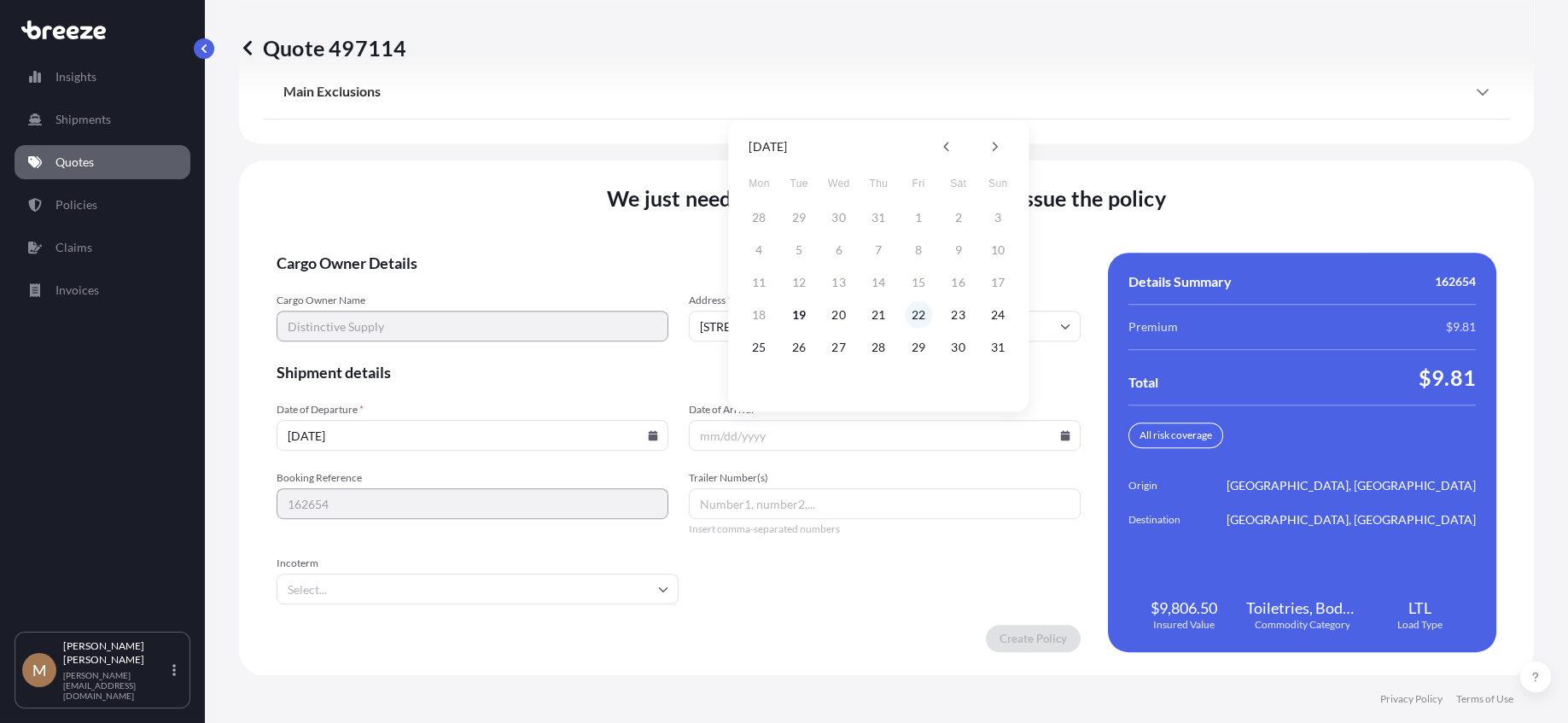
click at [920, 311] on button "22" at bounding box center [918, 314] width 27 height 27
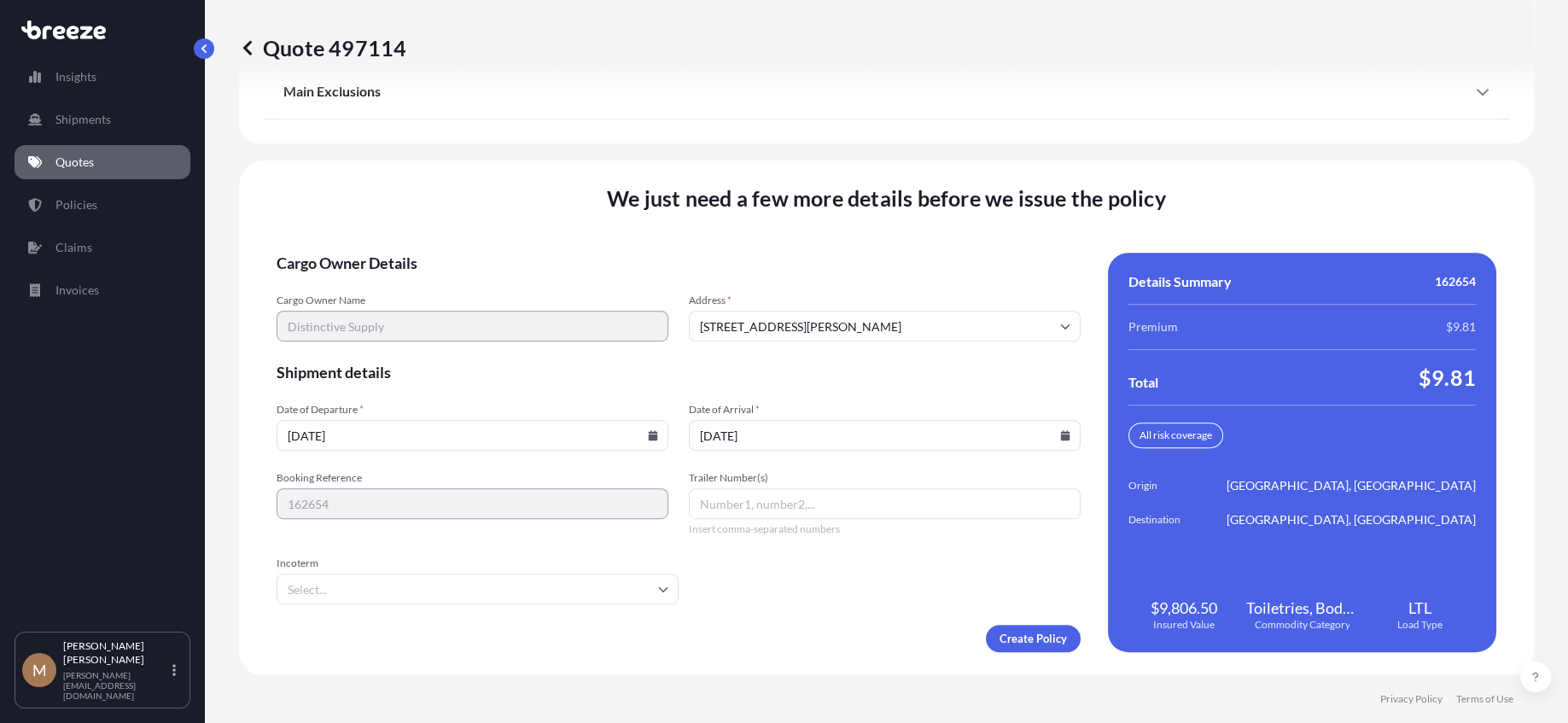
type input "[DATE]"
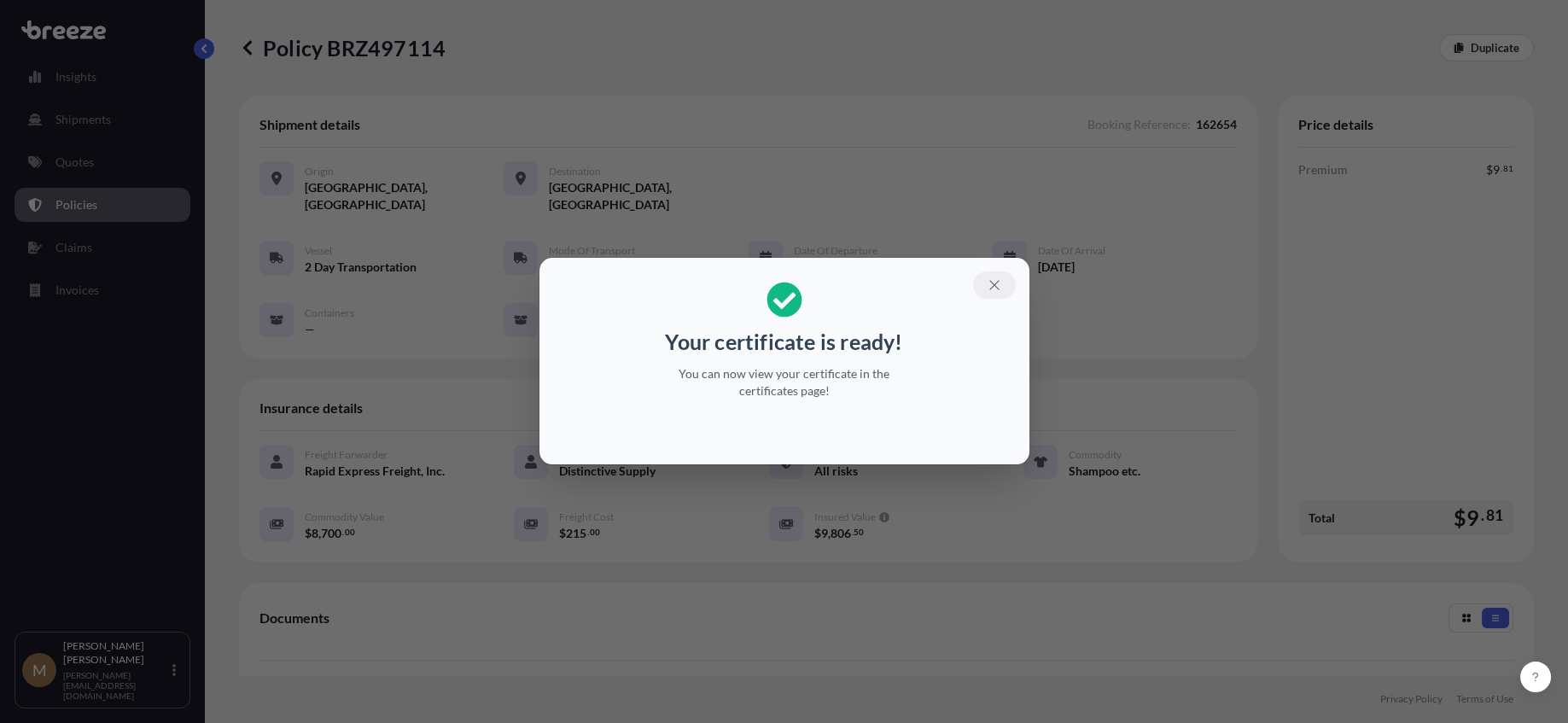
click at [992, 277] on icon "button" at bounding box center [993, 284] width 15 height 15
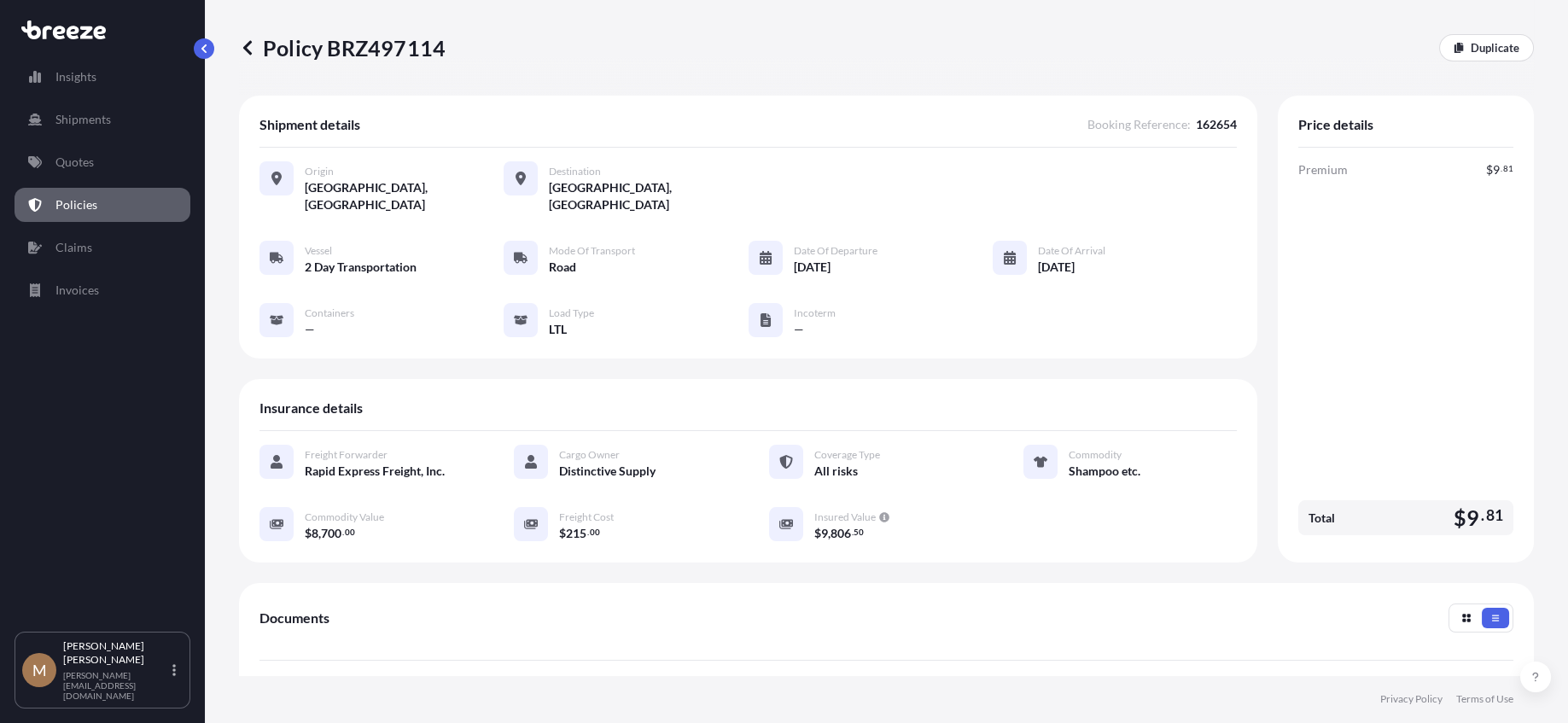
click at [269, 34] on p "Policy BRZ497114" at bounding box center [342, 47] width 206 height 27
drag, startPoint x: 281, startPoint y: 33, endPoint x: 350, endPoint y: 39, distance: 69.3
click at [350, 39] on p "Policy BRZ497114" at bounding box center [342, 47] width 206 height 27
copy p "Policy BRZ497114"
click at [1485, 42] on p "Duplicate" at bounding box center [1494, 47] width 49 height 17
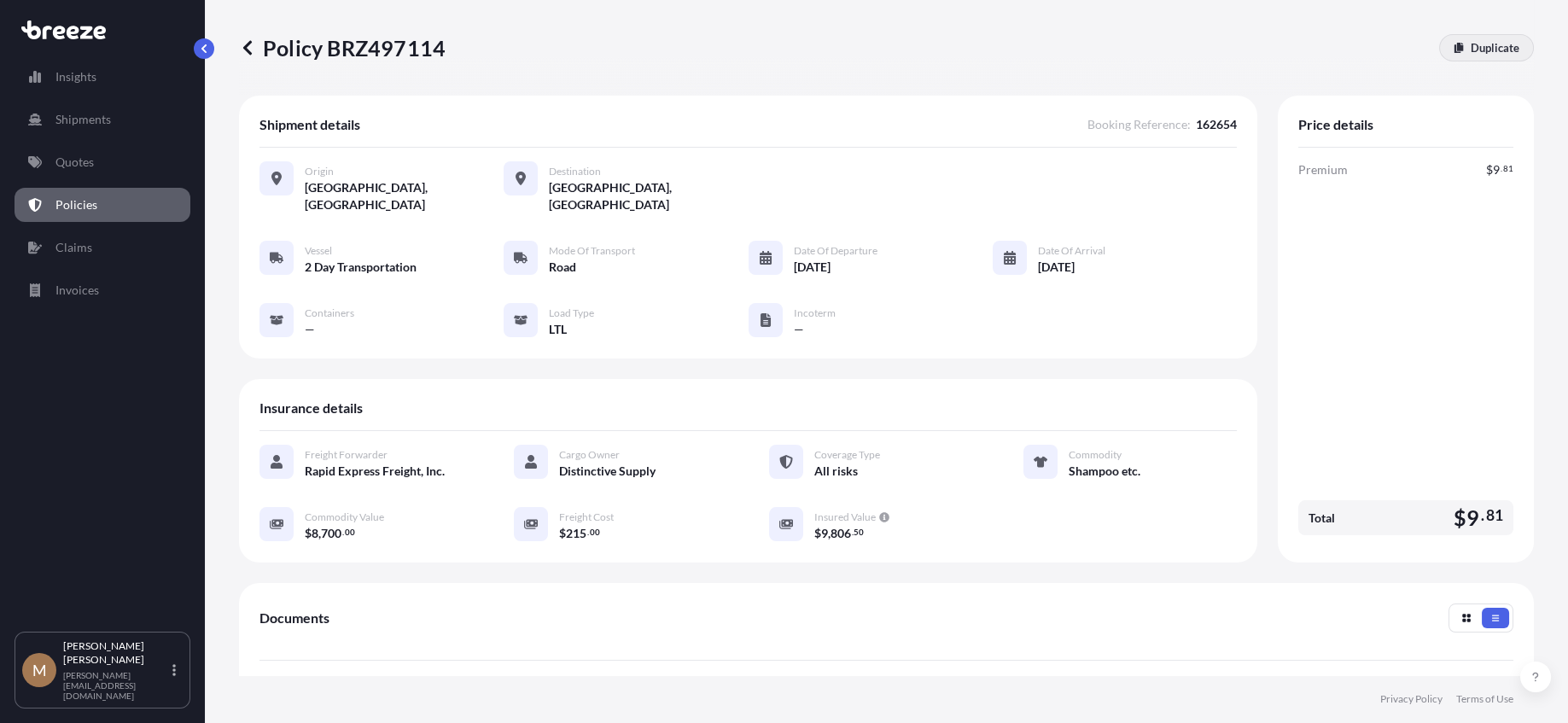
select select "Road"
select select "1"
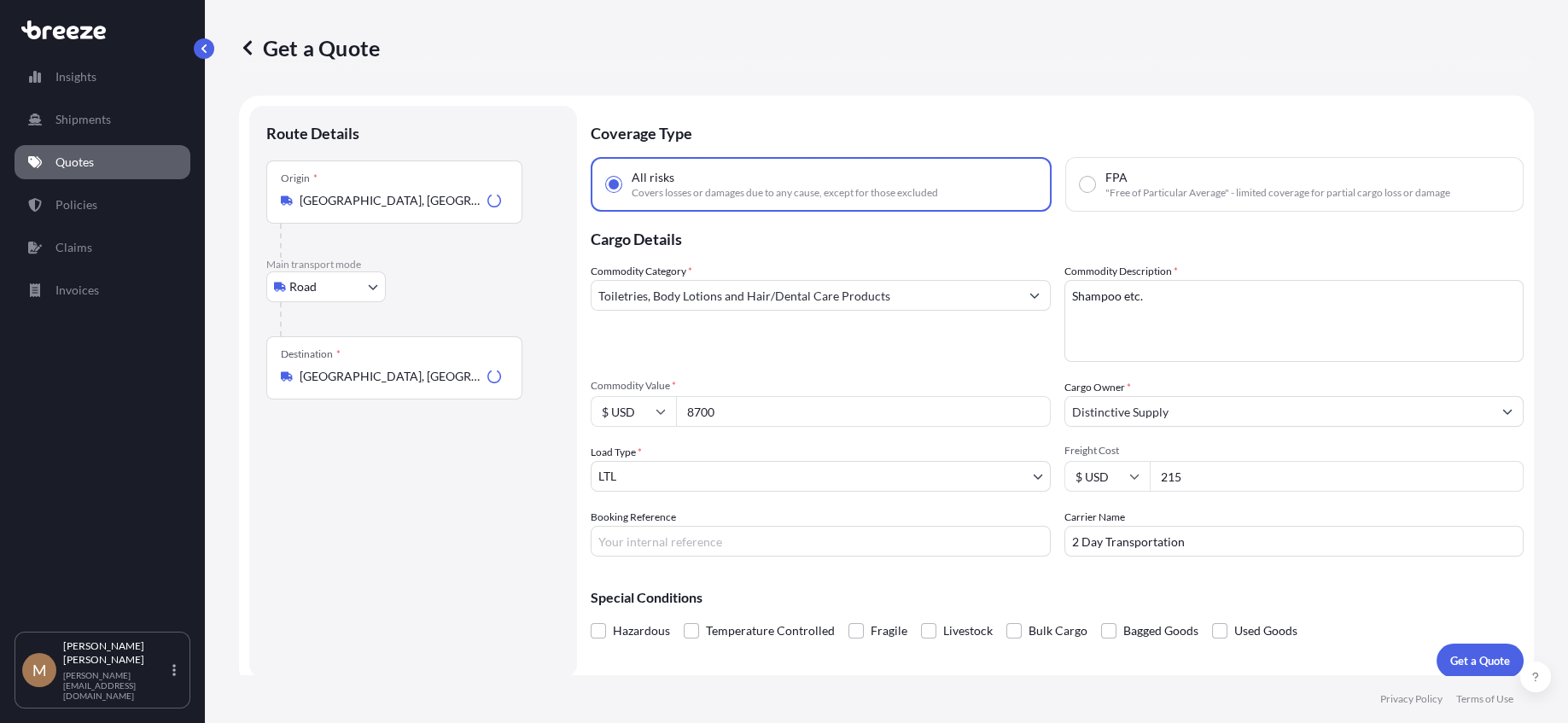
scroll to position [13, 0]
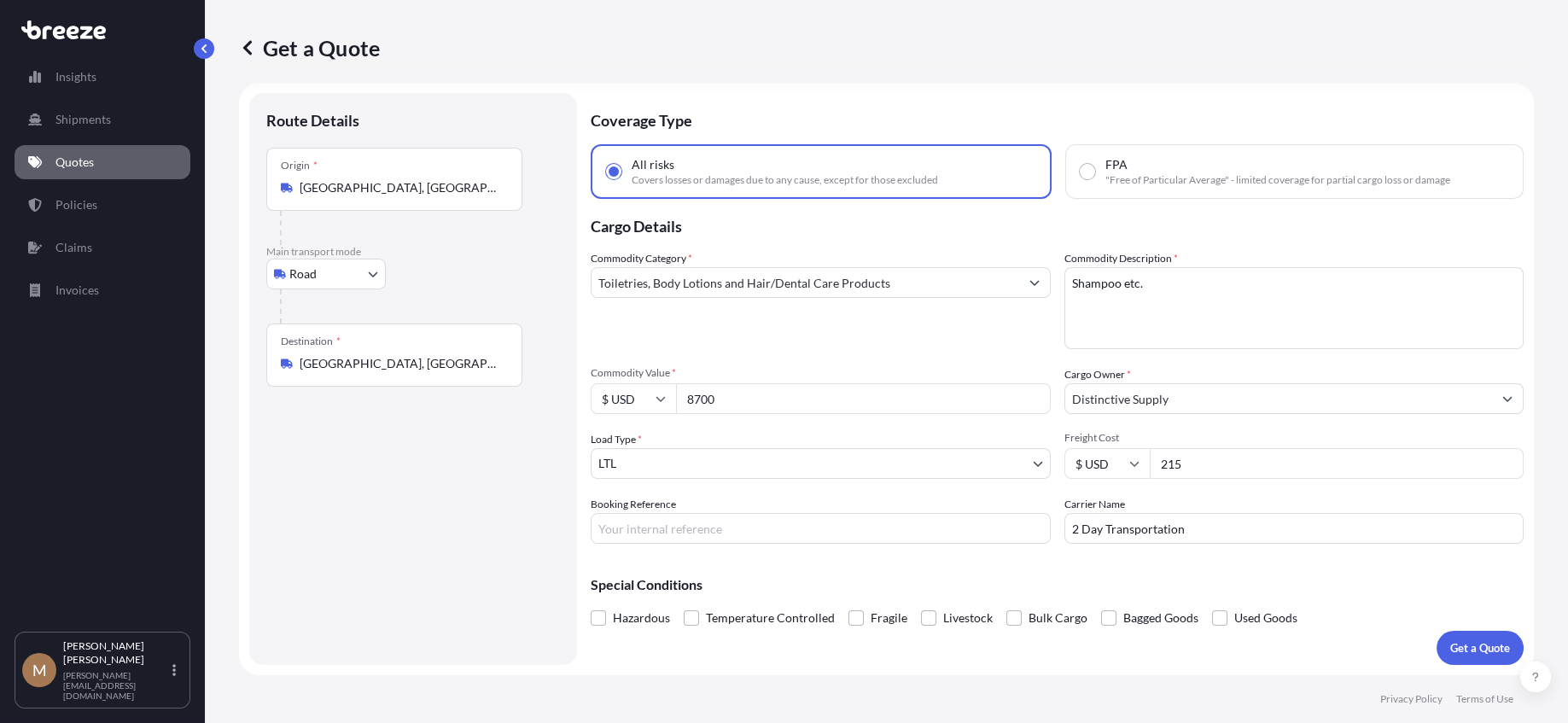
drag, startPoint x: 798, startPoint y: 398, endPoint x: 606, endPoint y: 395, distance: 192.0
click at [618, 395] on div "$ USD 8700" at bounding box center [820, 398] width 460 height 31
type input "8900"
type input "162663"
click at [1473, 641] on p "Get a Quote" at bounding box center [1480, 647] width 60 height 17
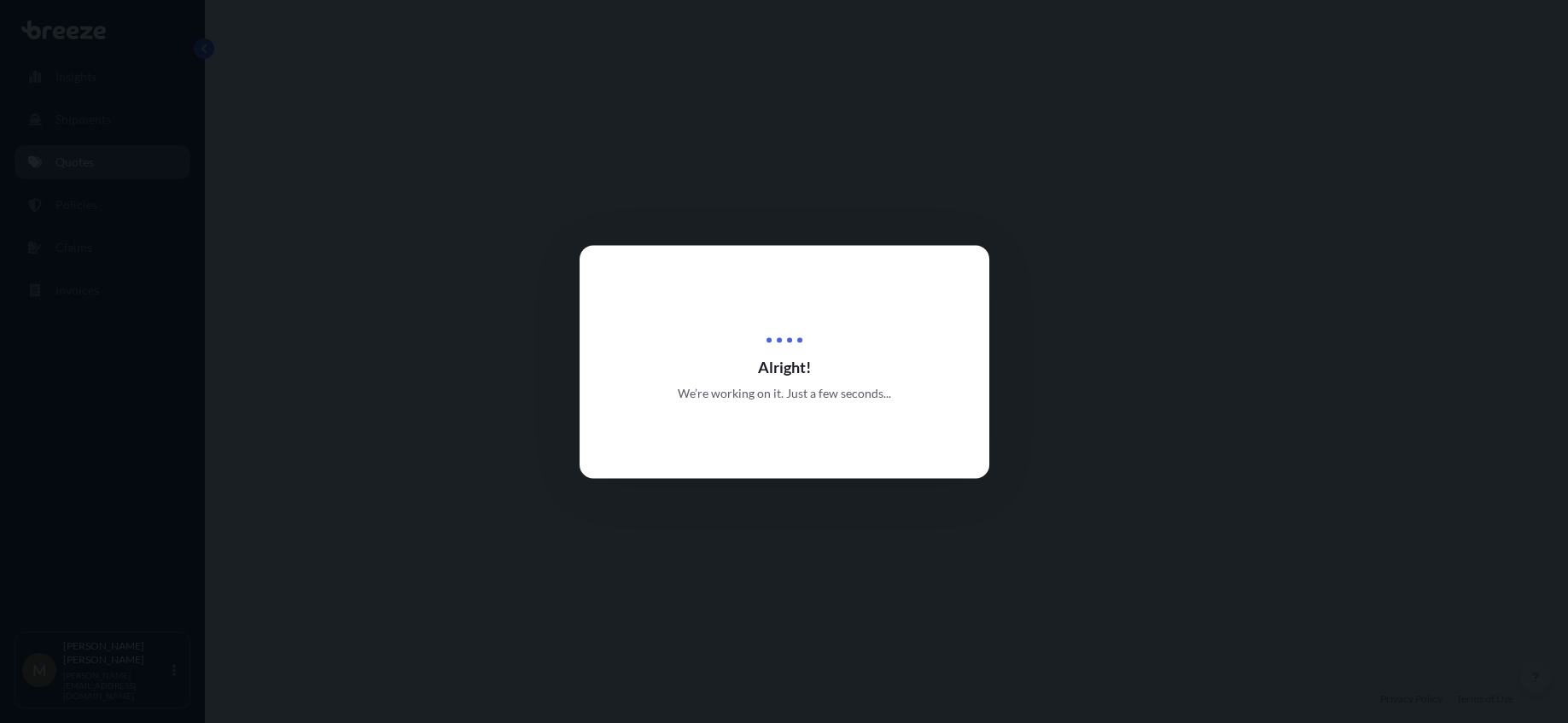
select select "Road"
select select "1"
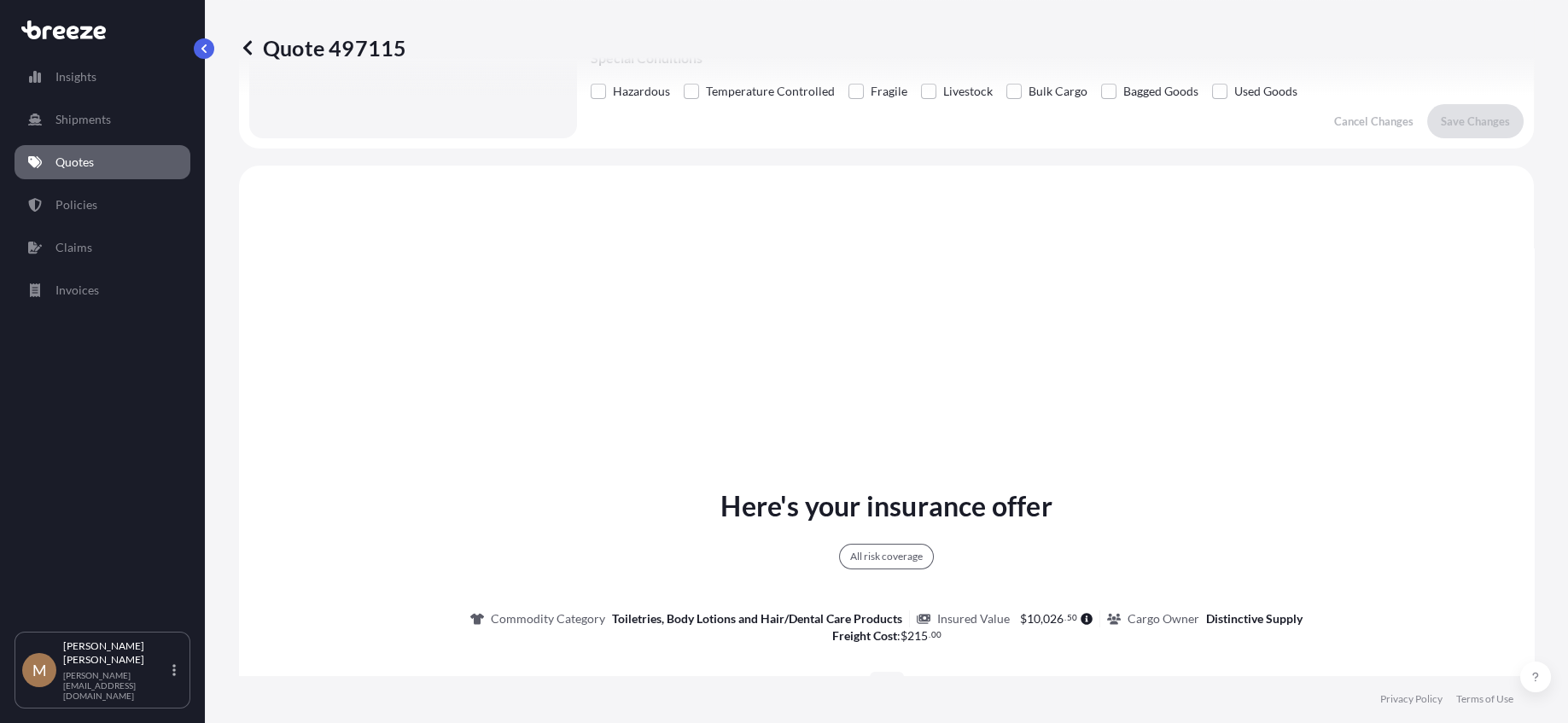
scroll to position [619, 0]
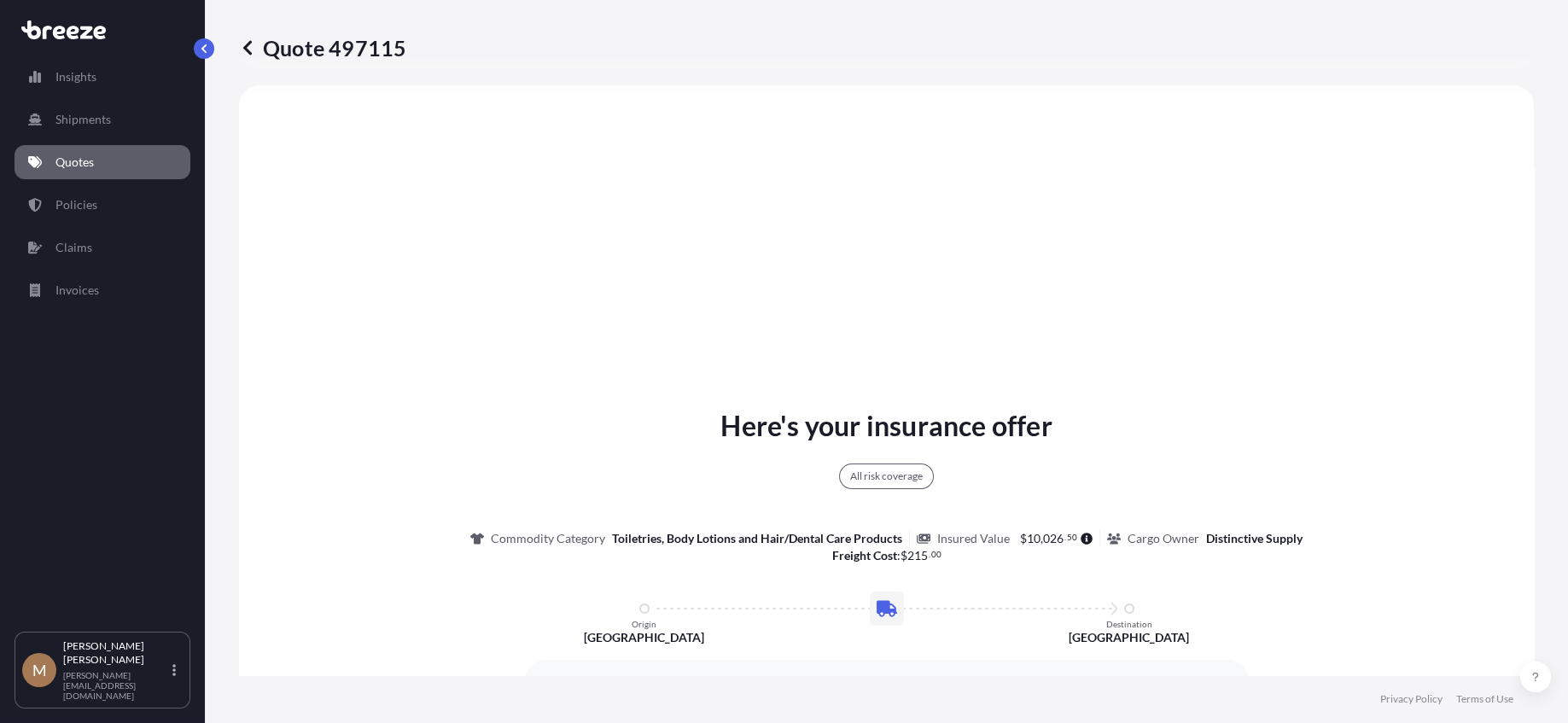
click at [310, 56] on p "Quote 497115" at bounding box center [323, 47] width 168 height 27
drag, startPoint x: 310, startPoint y: 56, endPoint x: 360, endPoint y: 48, distance: 50.6
click at [360, 48] on p "Quote 497115" at bounding box center [323, 47] width 168 height 27
copy p "Quote 497115"
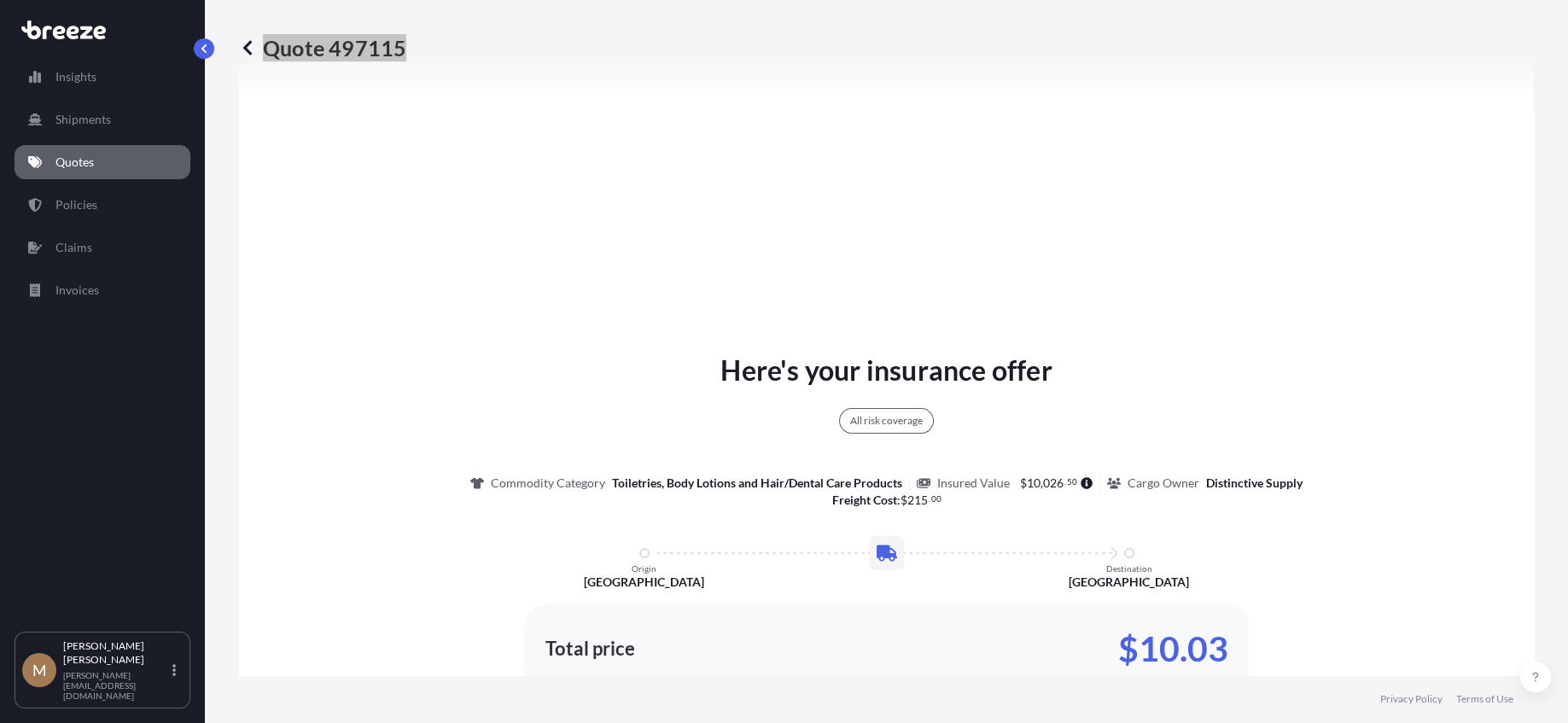
scroll to position [705, 0]
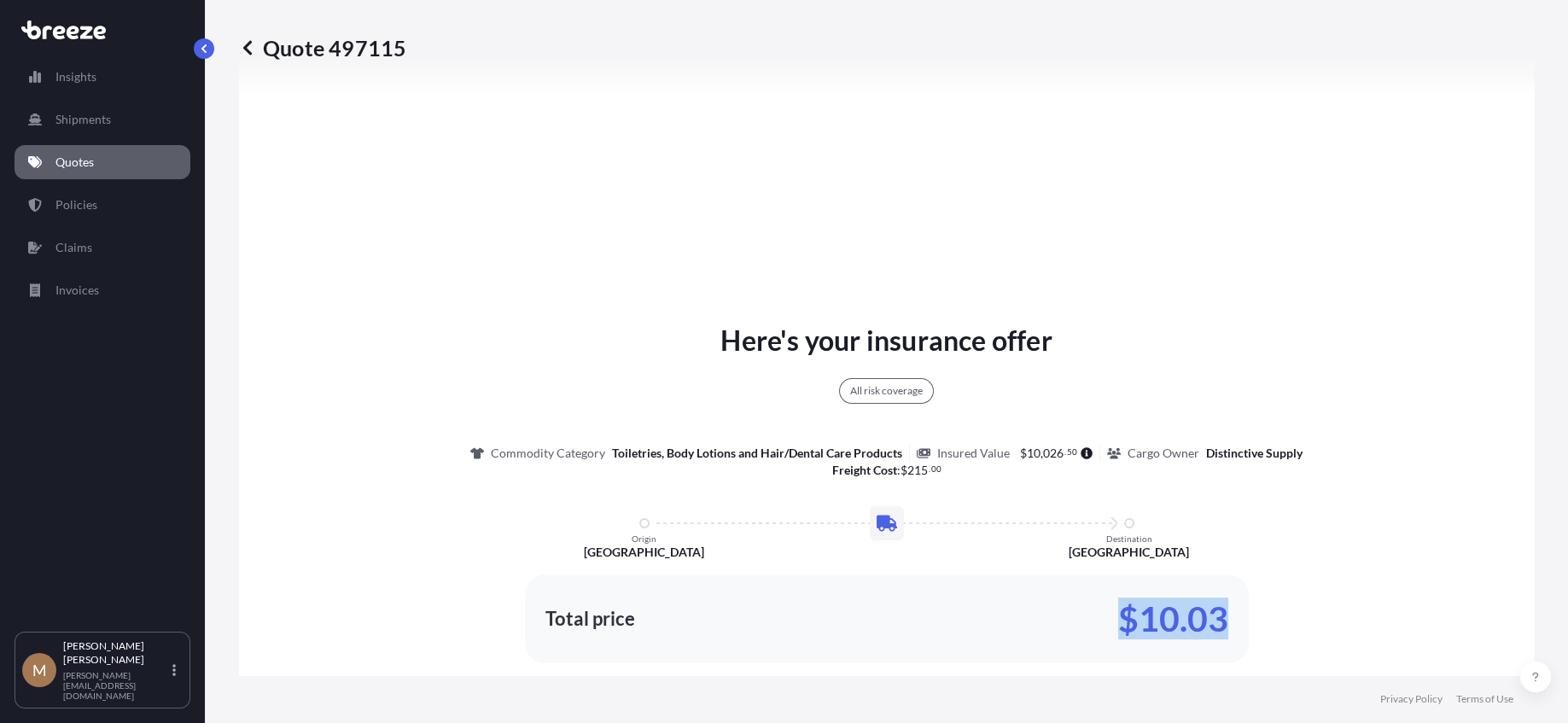
drag, startPoint x: 1121, startPoint y: 611, endPoint x: 1223, endPoint y: 610, distance: 102.0
click at [1223, 610] on div "Total price $10.03" at bounding box center [887, 618] width 724 height 89
copy p "$10.03"
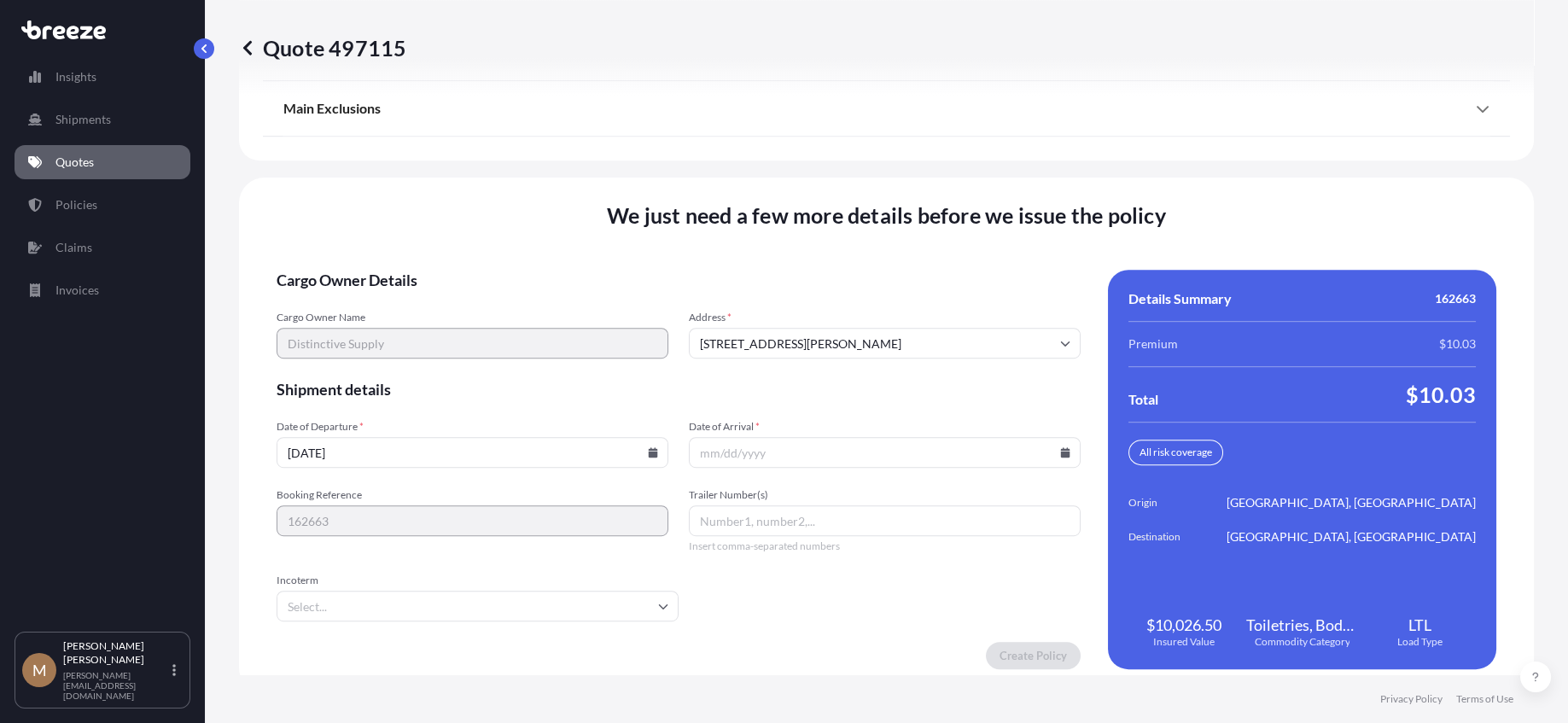
scroll to position [2257, 0]
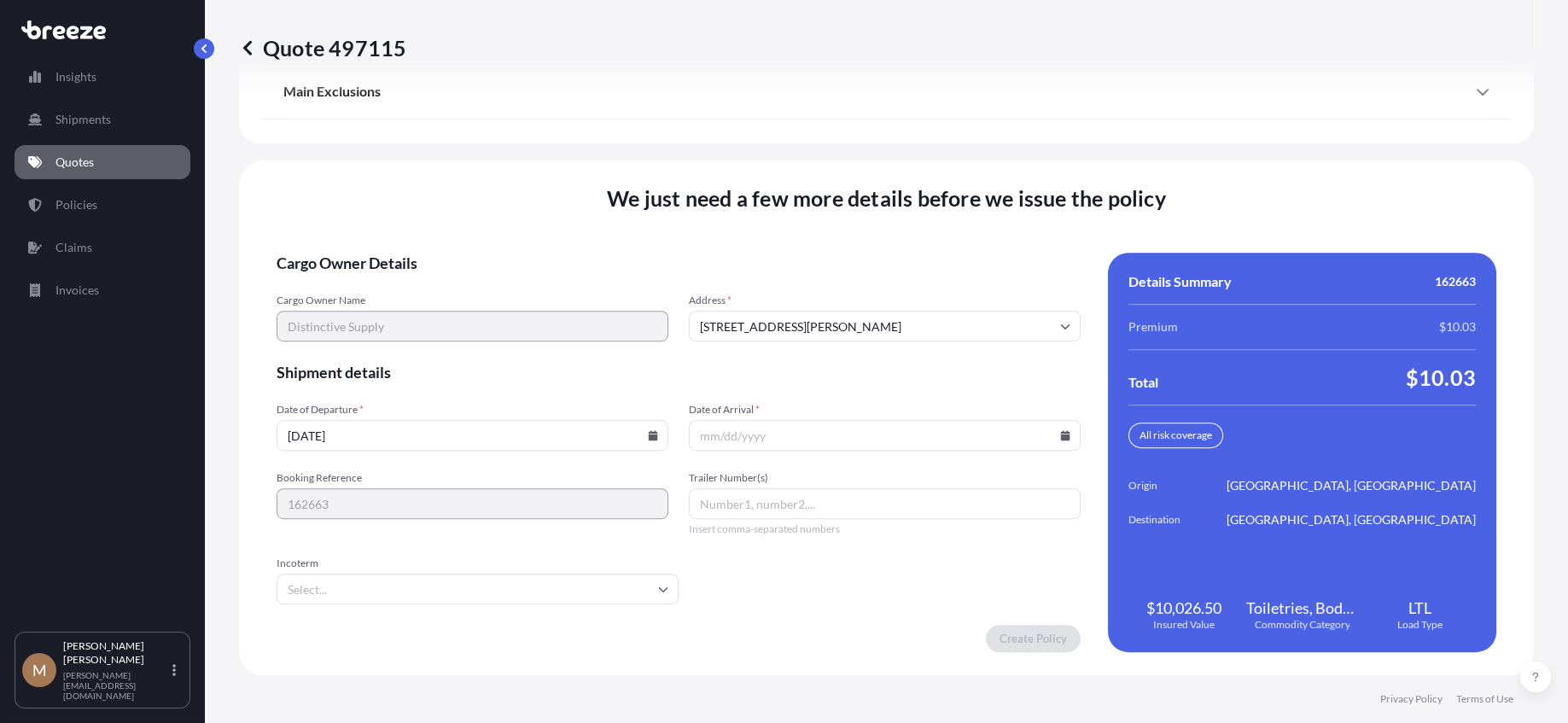
click at [1061, 435] on icon at bounding box center [1065, 435] width 9 height 10
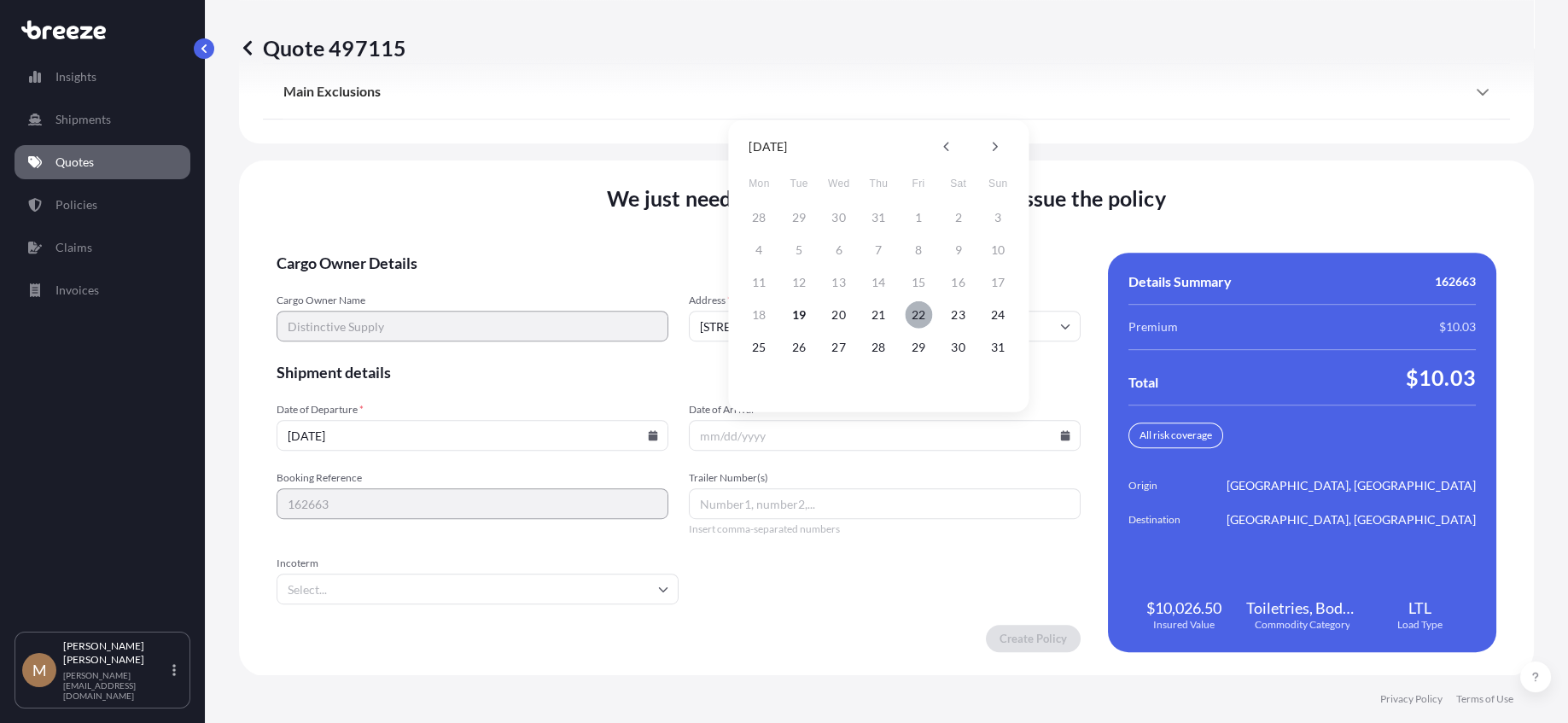
click at [919, 308] on button "22" at bounding box center [918, 314] width 27 height 27
type input "[DATE]"
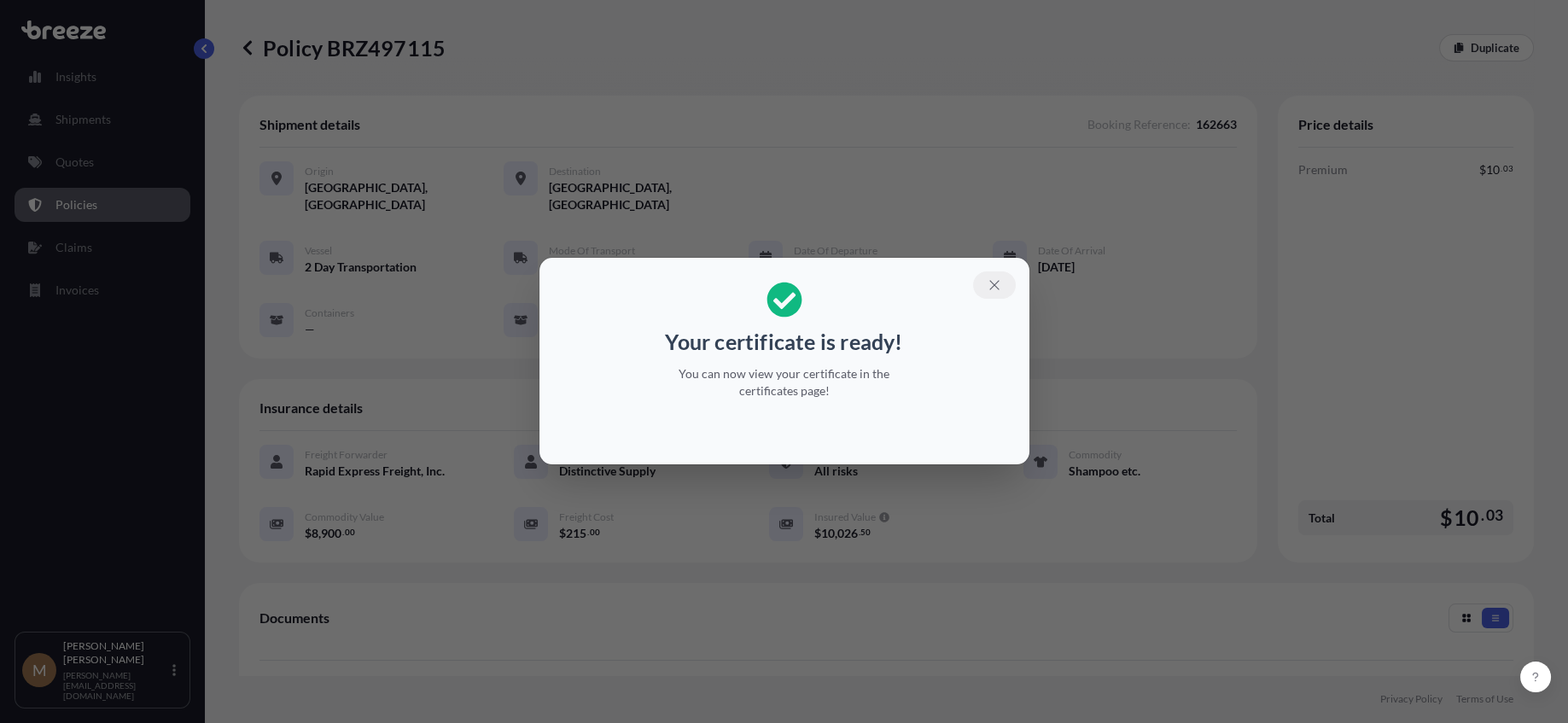
click at [997, 279] on icon "button" at bounding box center [993, 284] width 15 height 15
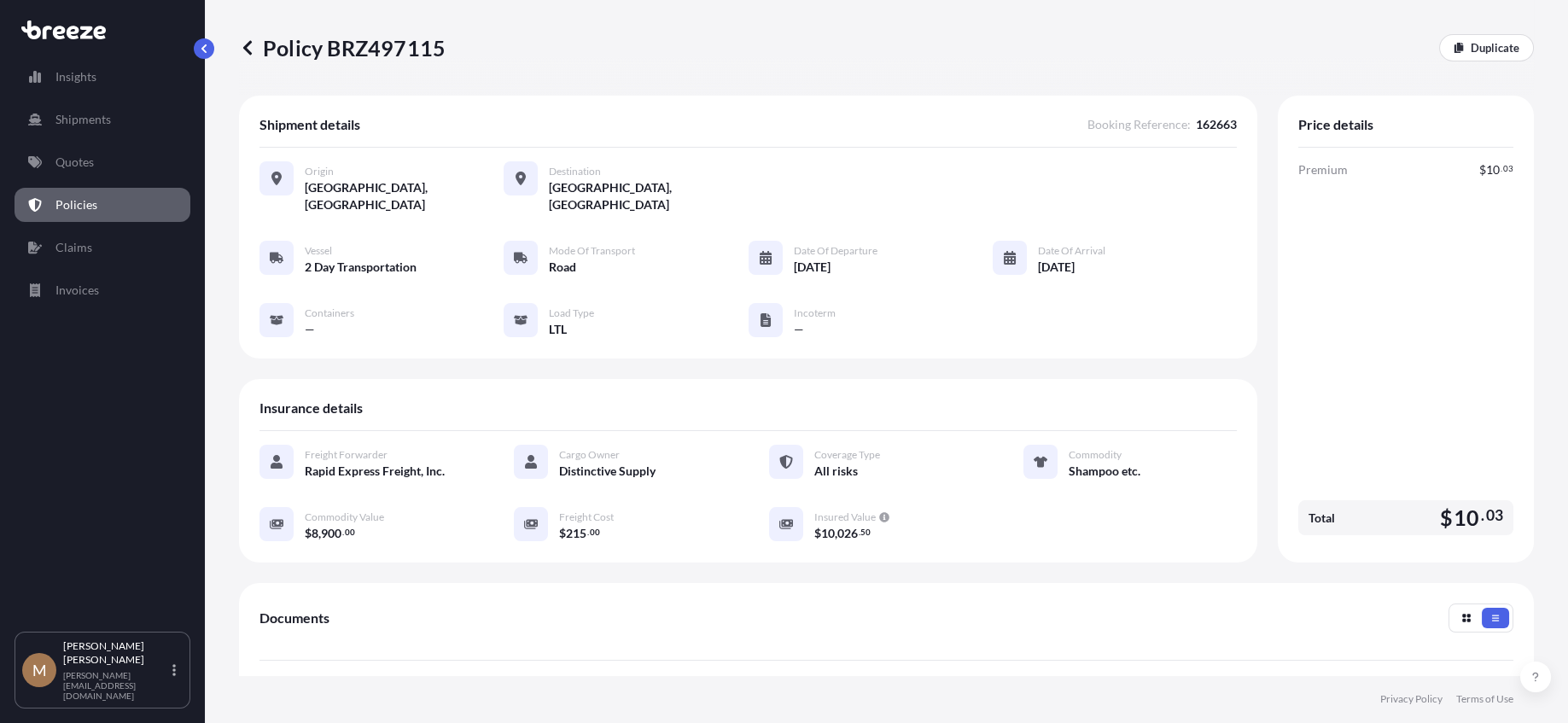
click at [300, 51] on p "Policy BRZ497115" at bounding box center [342, 47] width 206 height 27
drag, startPoint x: 300, startPoint y: 51, endPoint x: 362, endPoint y: 51, distance: 62.0
click at [362, 51] on p "Policy BRZ497115" at bounding box center [342, 47] width 206 height 27
copy p "Policy BRZ497115"
